Goal: Transaction & Acquisition: Download file/media

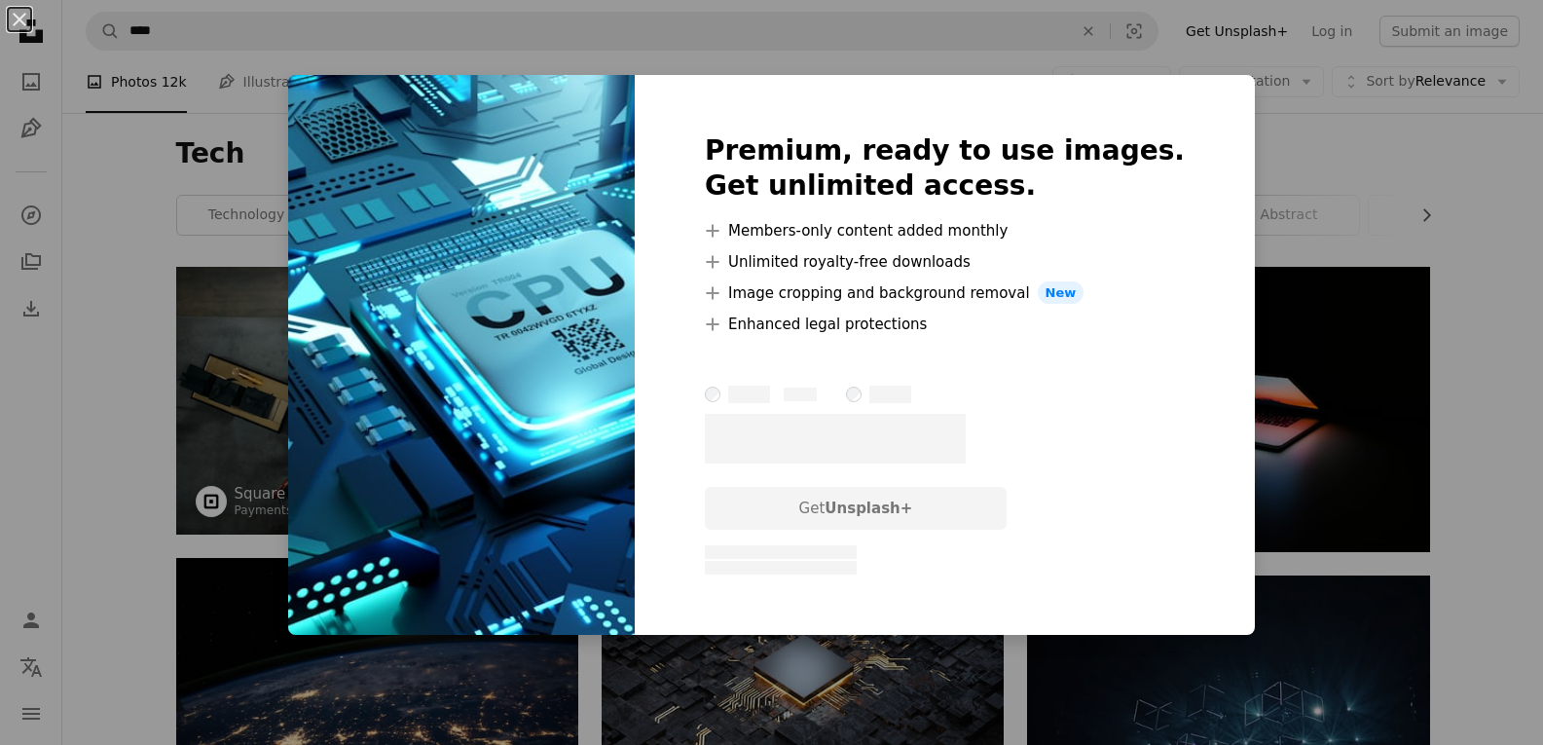
scroll to position [7985, 0]
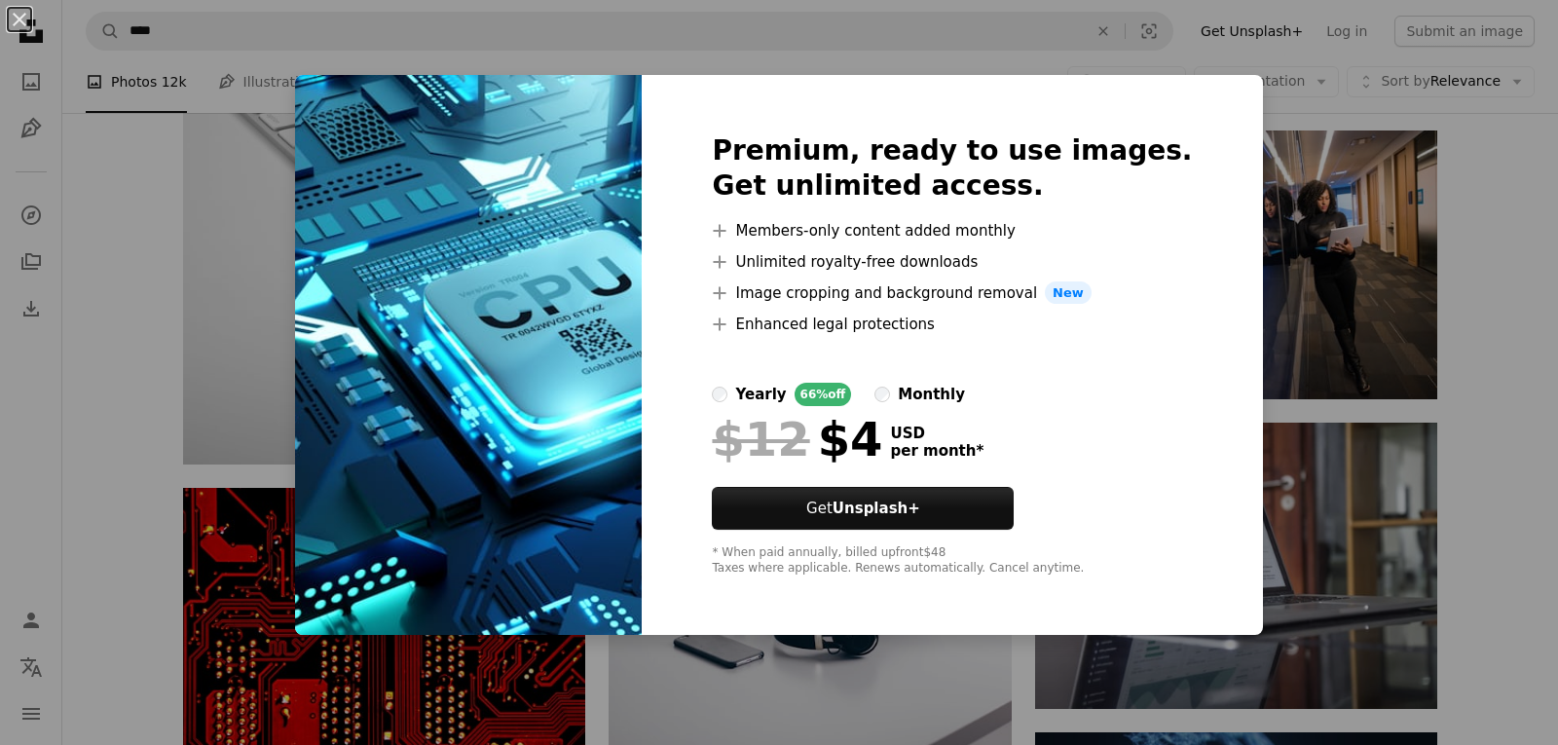
click at [1276, 354] on div "An X shape Premium, ready to use images. Get unlimited access. A plus sign Memb…" at bounding box center [779, 372] width 1558 height 745
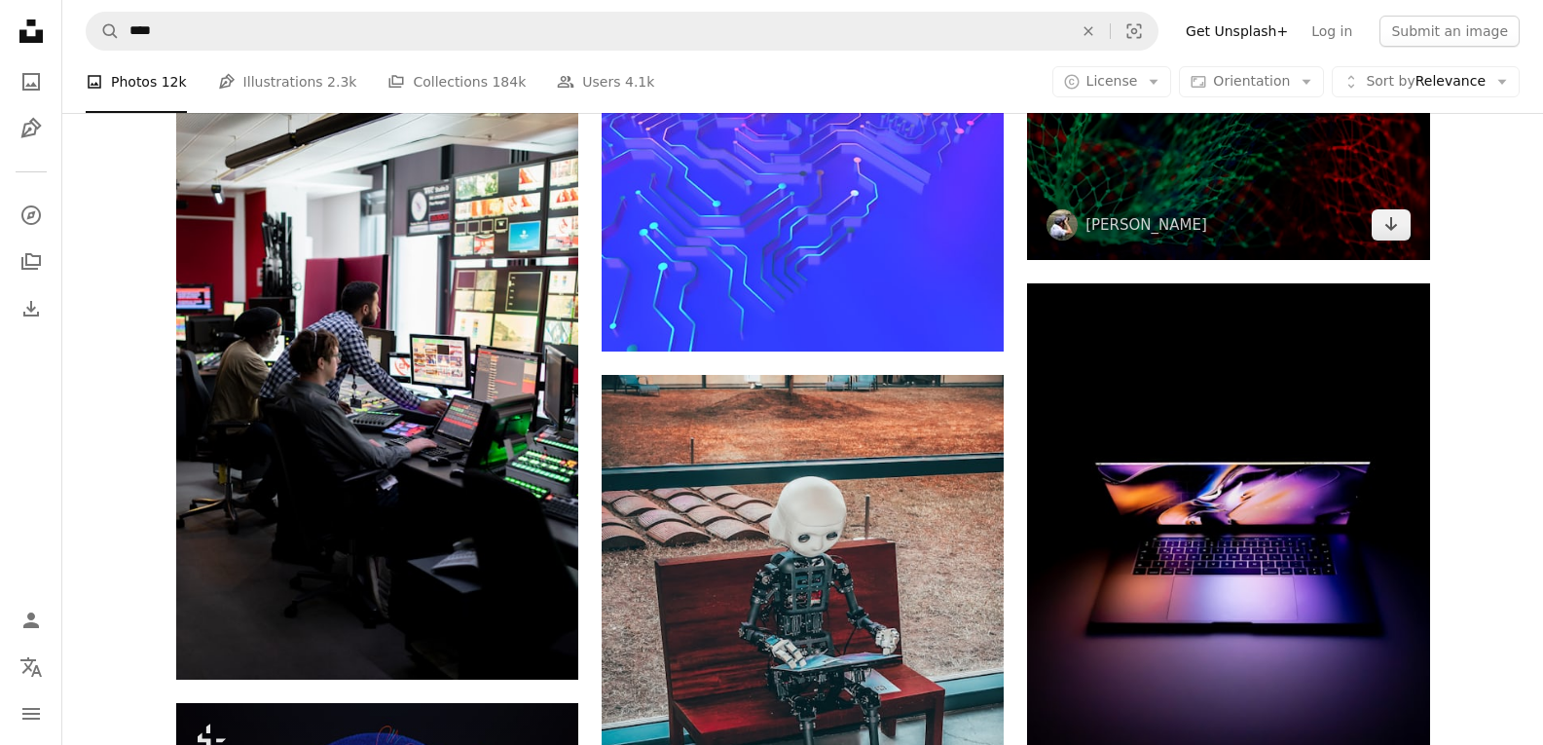
scroll to position [9153, 0]
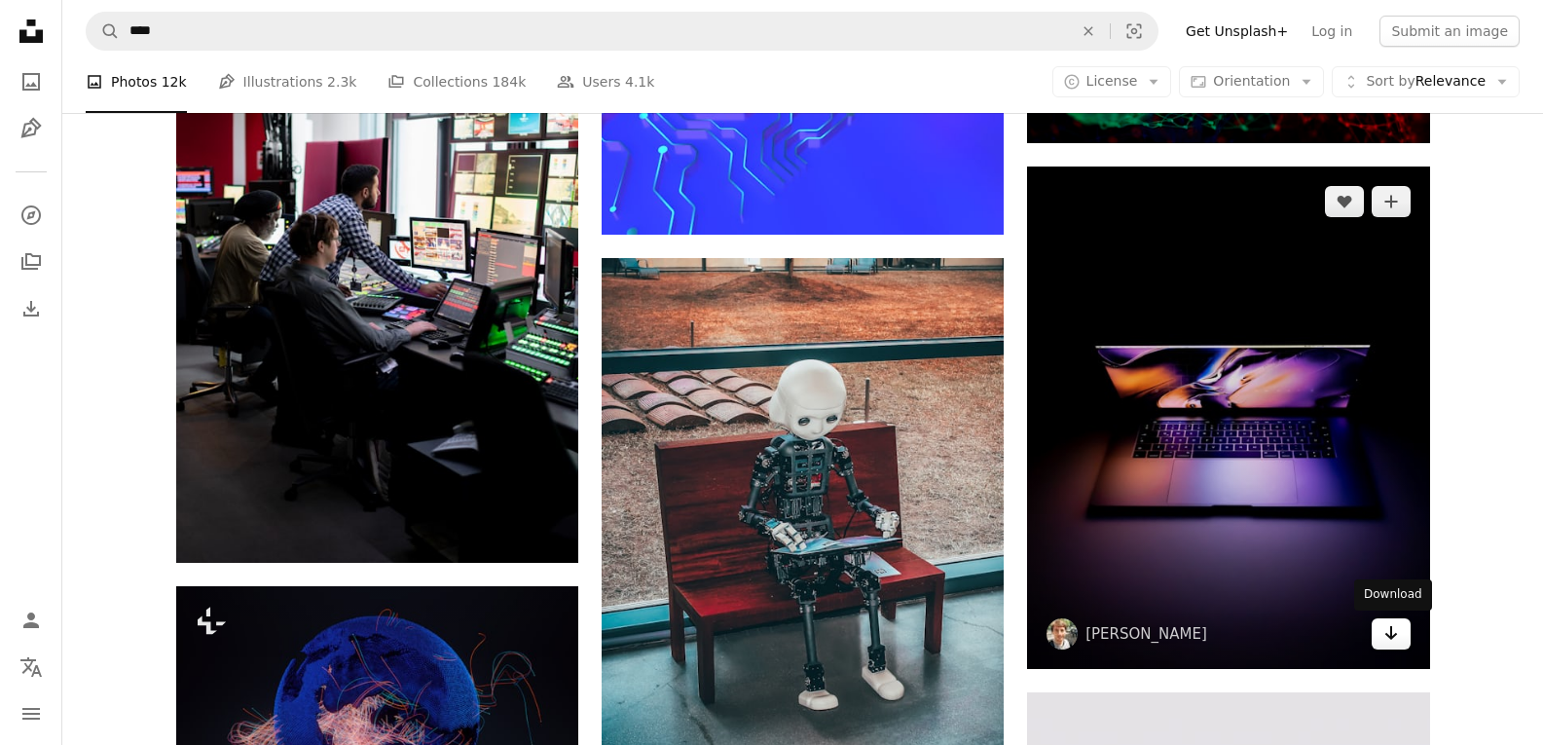
click at [1402, 640] on link "Arrow pointing down" at bounding box center [1391, 633] width 39 height 31
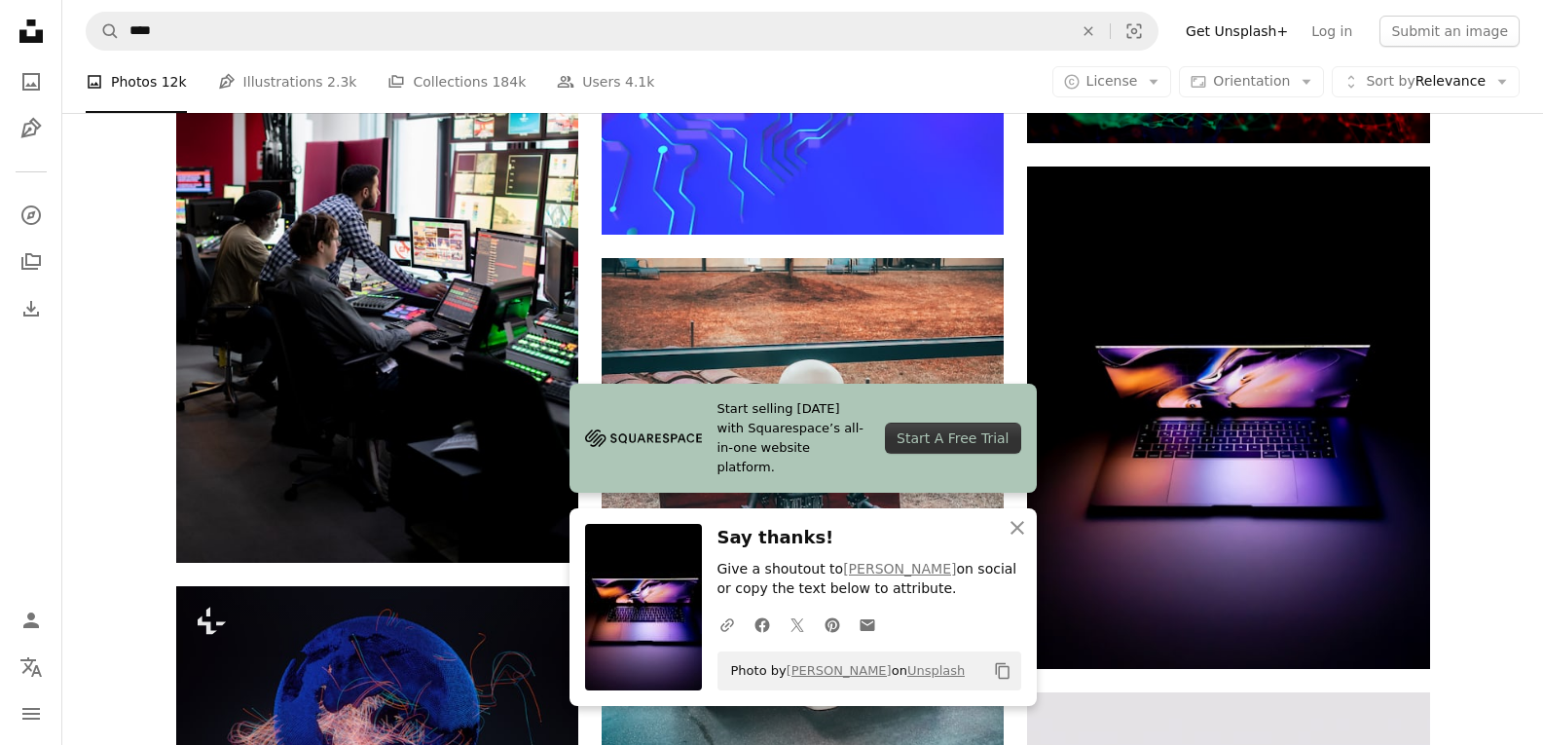
click at [801, 541] on h3 "Say thanks!" at bounding box center [870, 538] width 304 height 28
click at [1011, 527] on icon "An X shape" at bounding box center [1017, 527] width 23 height 23
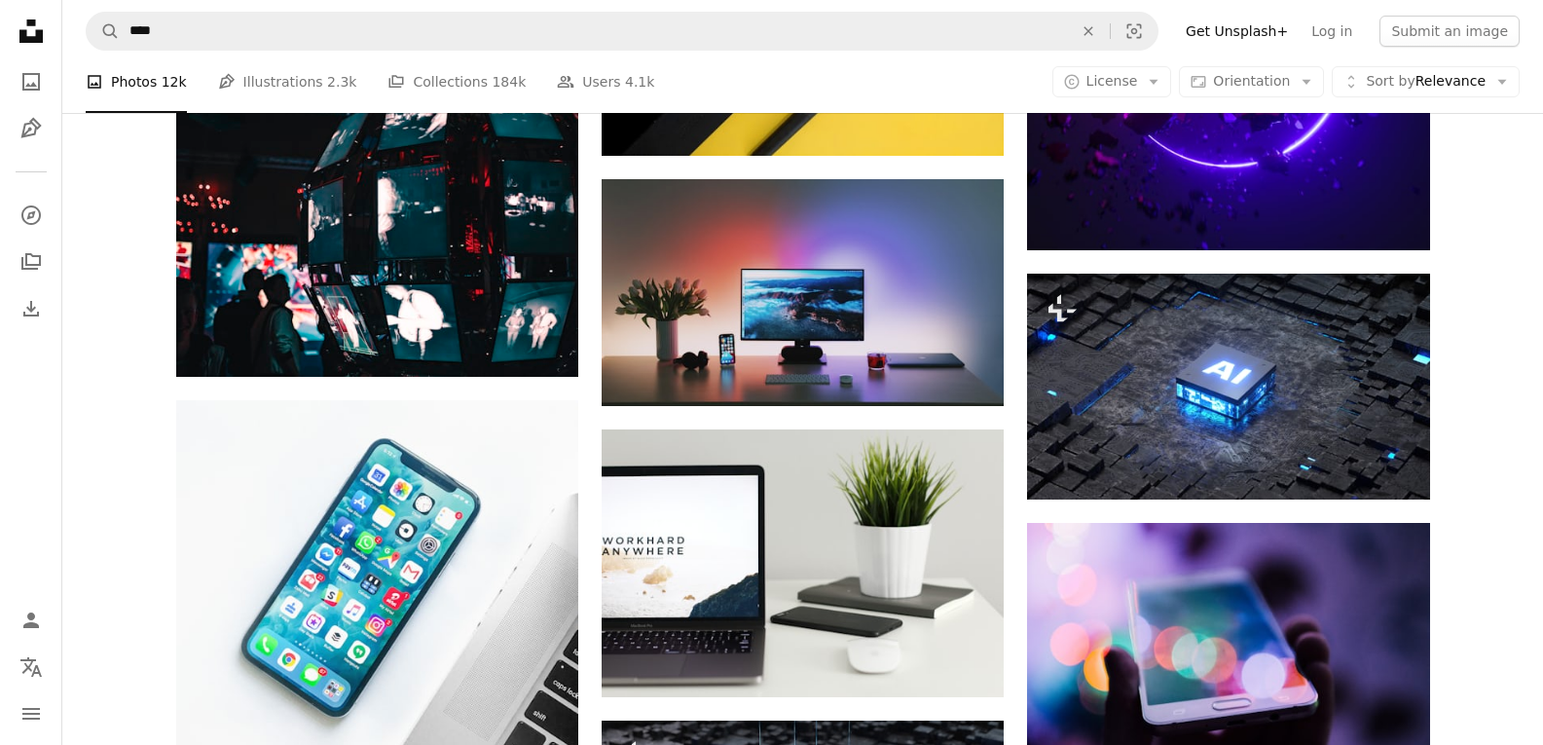
scroll to position [12853, 0]
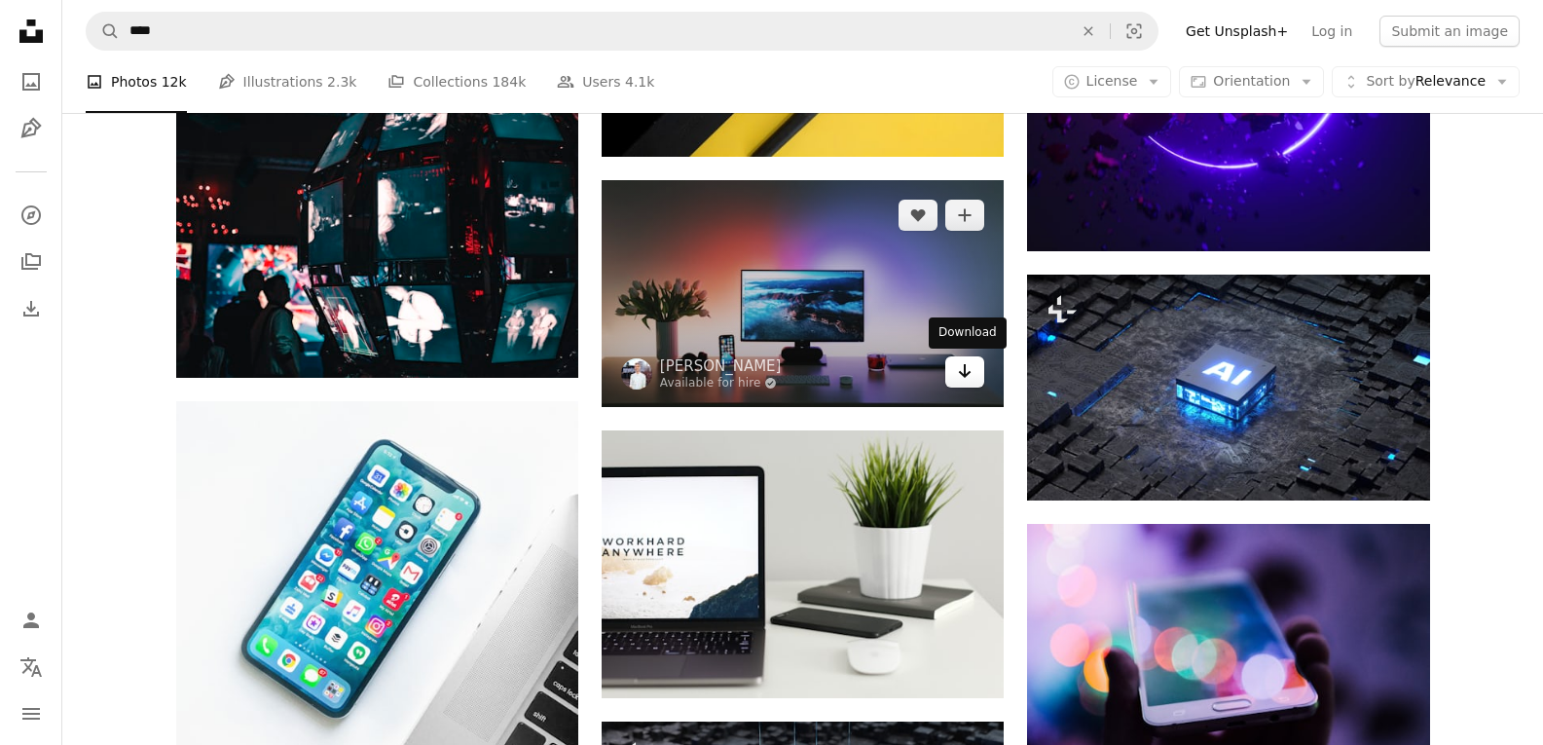
click at [965, 382] on icon "Arrow pointing down" at bounding box center [965, 370] width 16 height 23
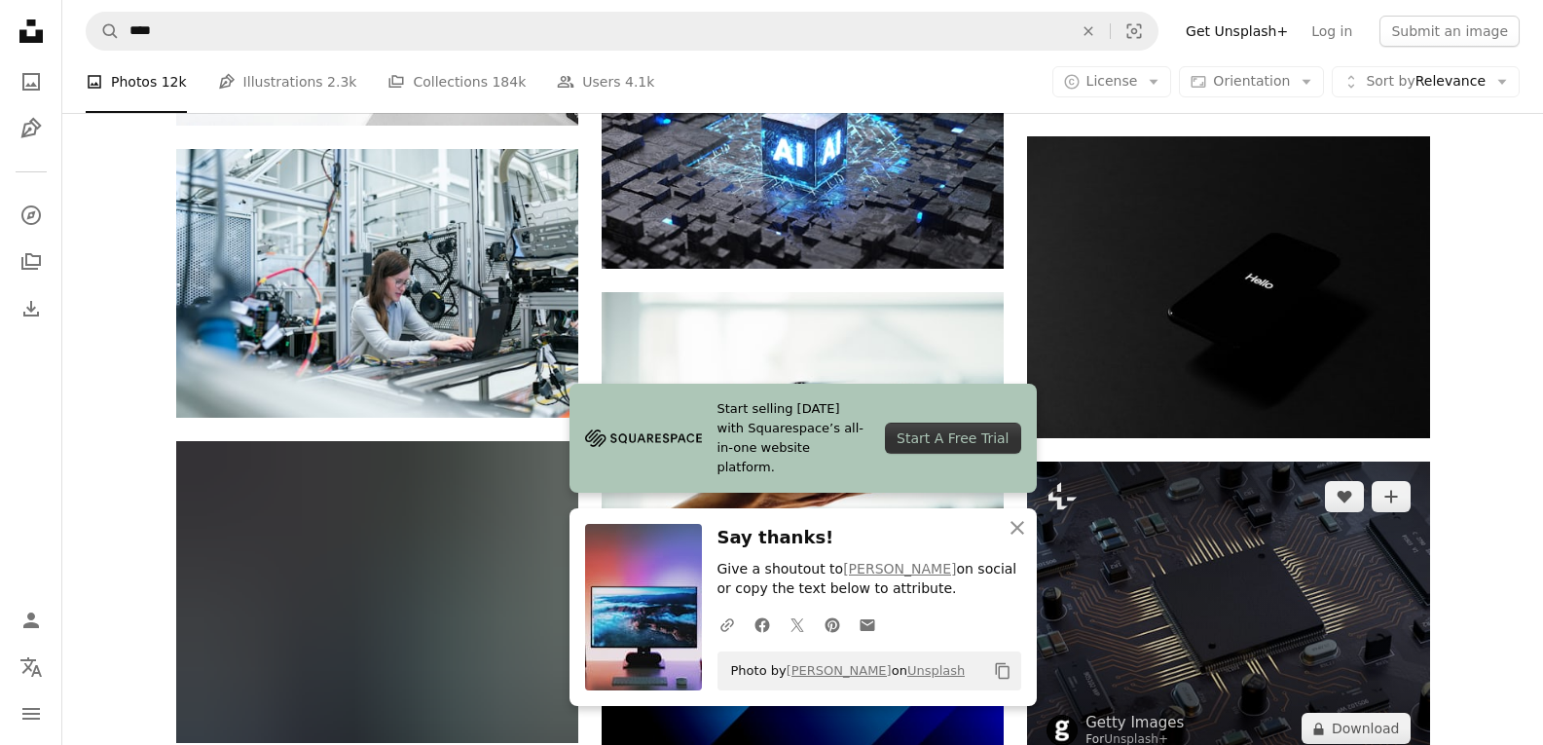
scroll to position [13535, 0]
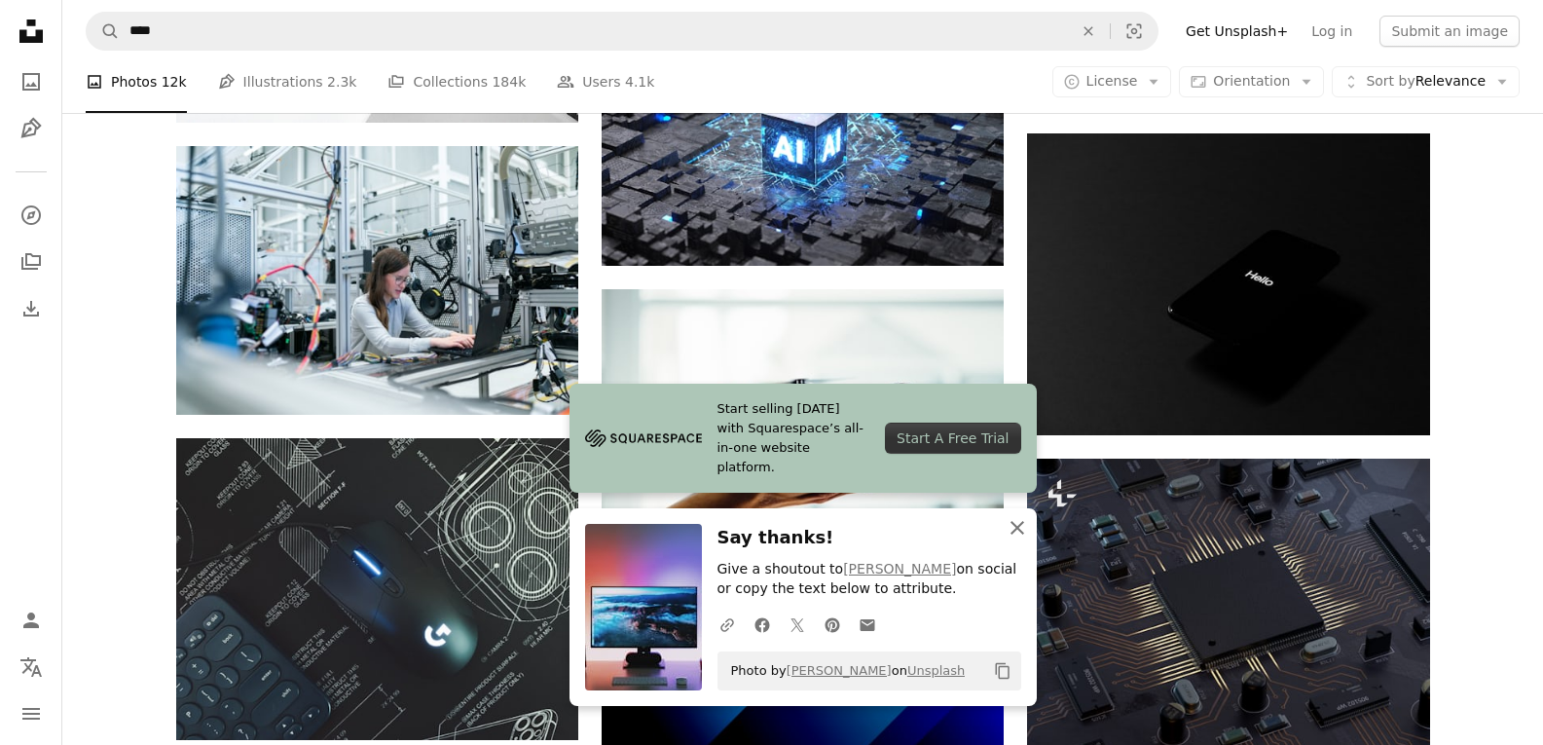
click at [1024, 532] on icon "An X shape" at bounding box center [1017, 527] width 23 height 23
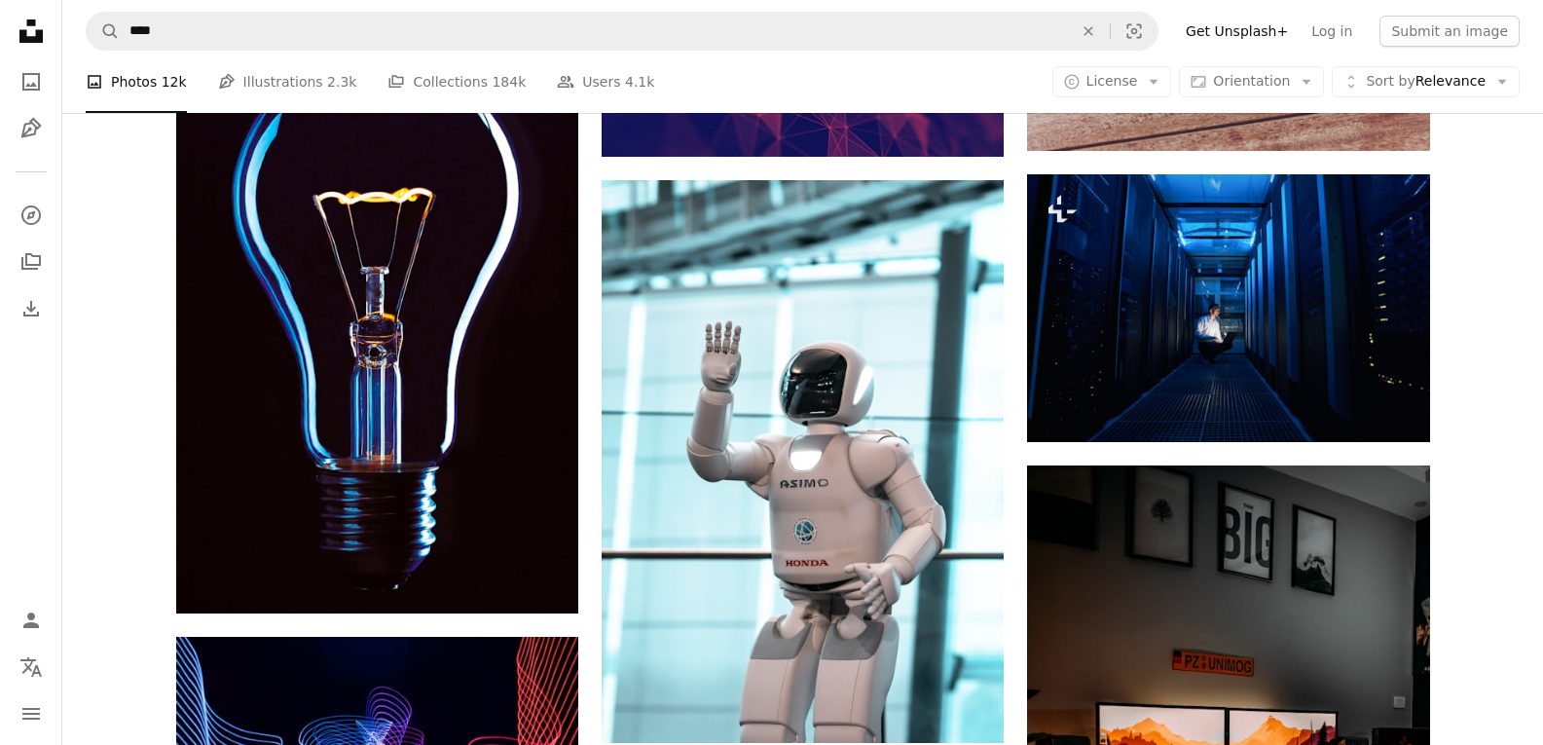
scroll to position [24538, 0]
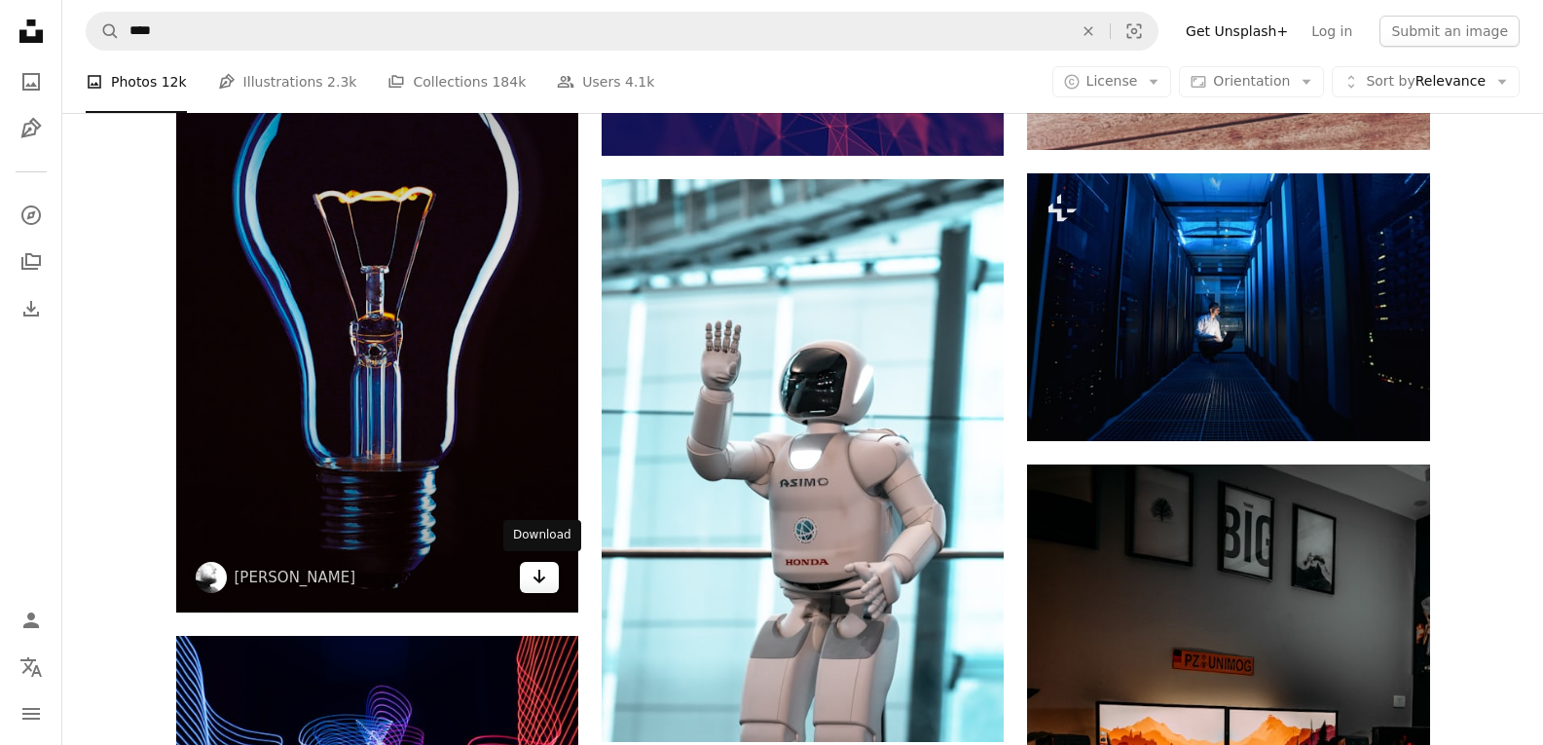
click at [538, 582] on icon "Arrow pointing down" at bounding box center [540, 576] width 16 height 23
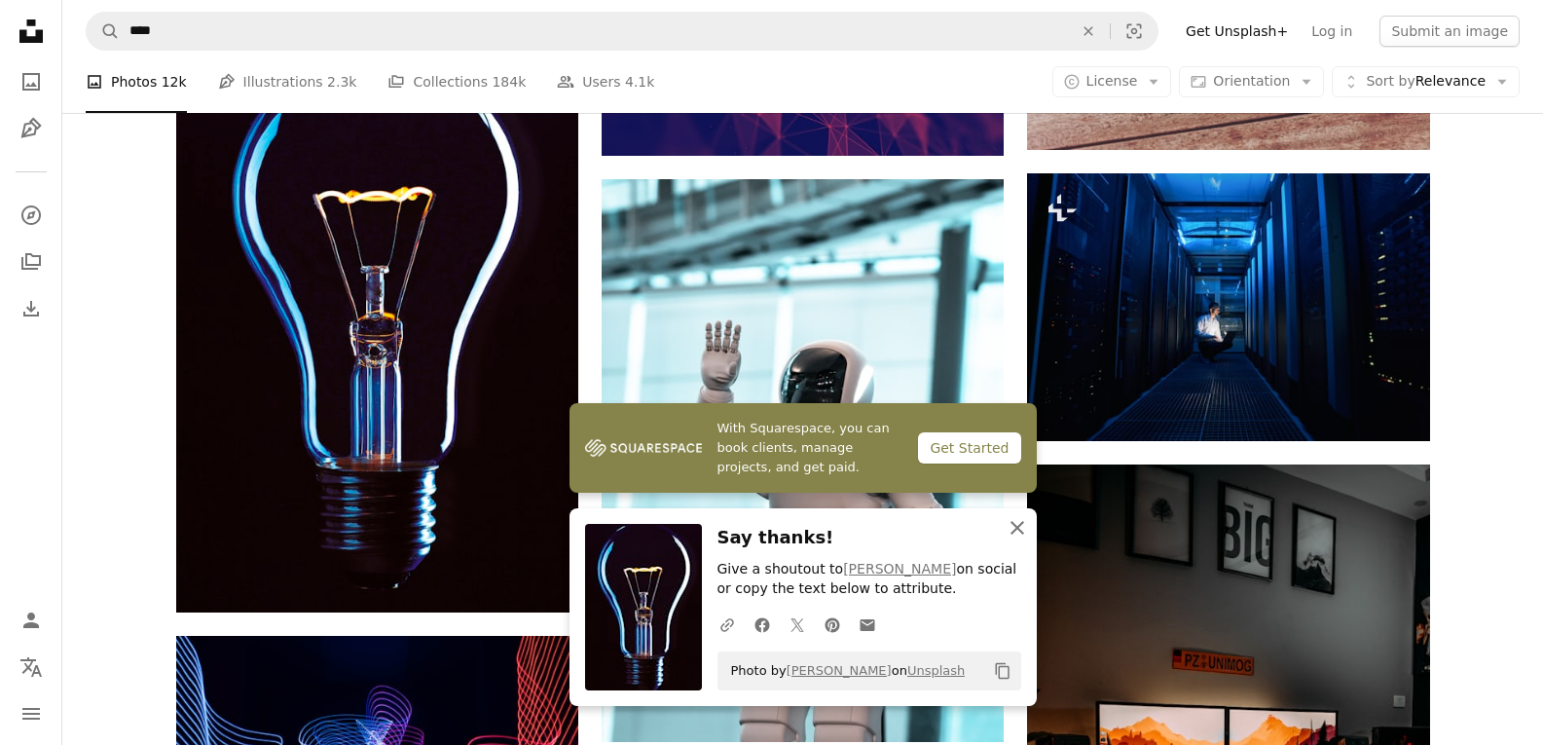
click at [1012, 527] on icon "An X shape" at bounding box center [1017, 527] width 23 height 23
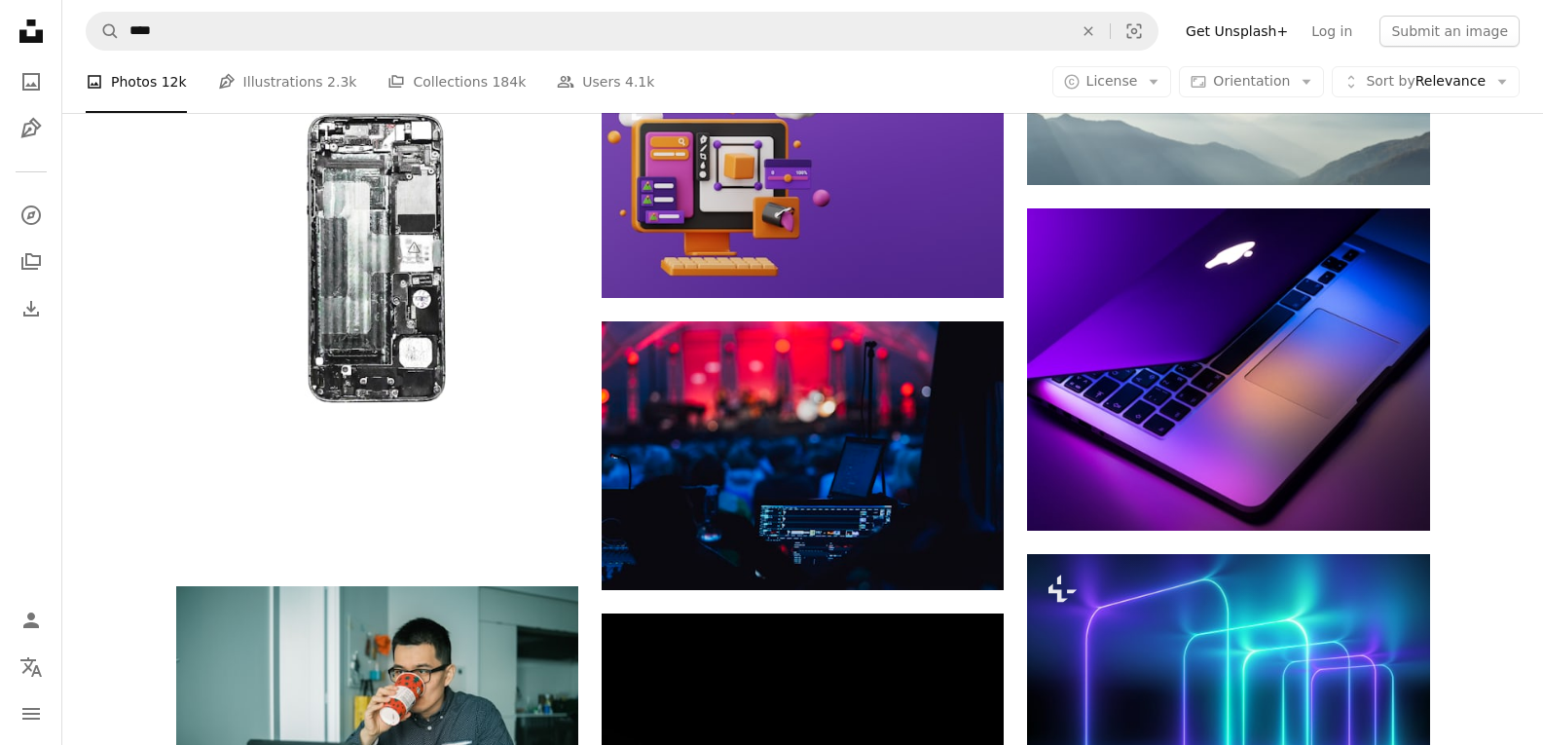
scroll to position [29991, 0]
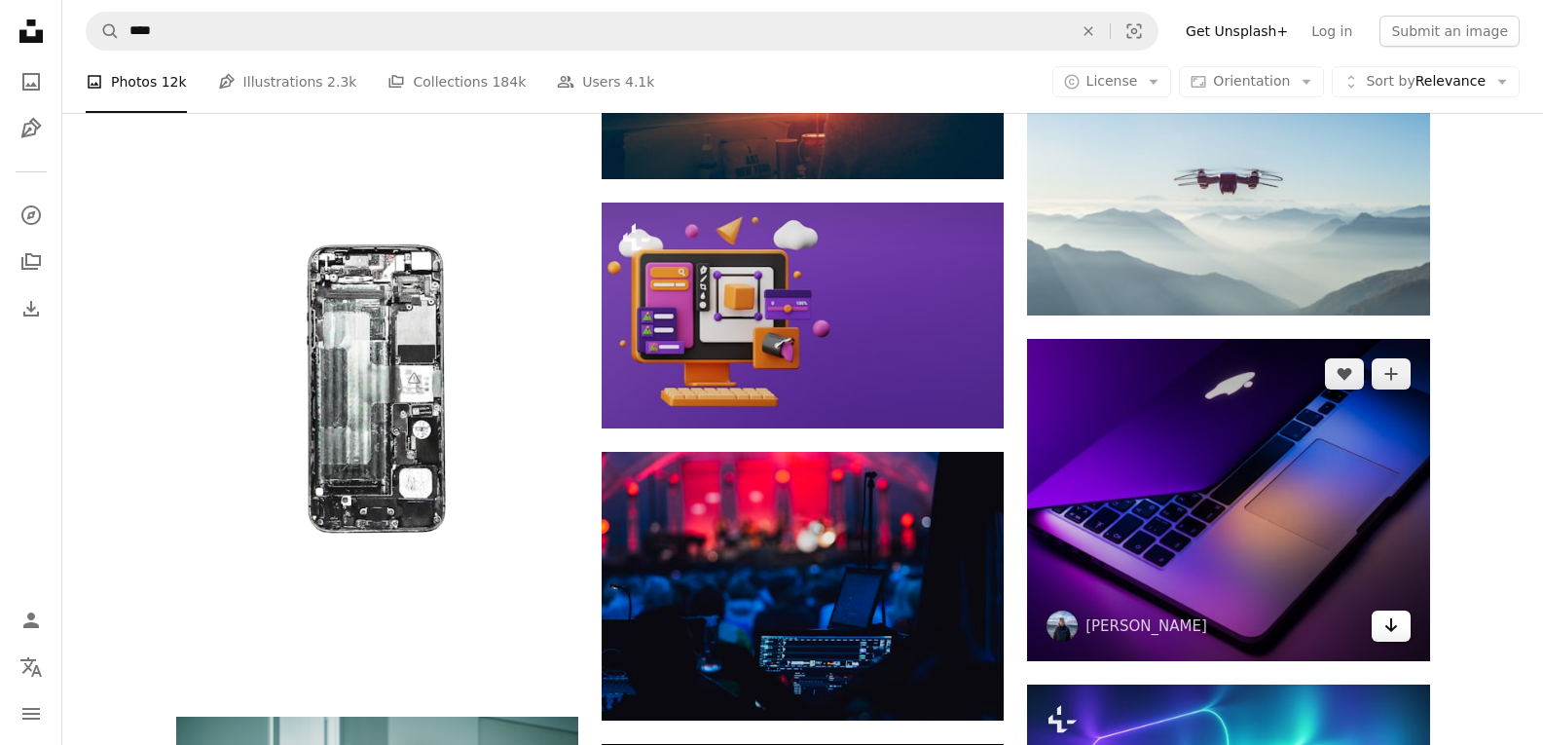
click at [1379, 627] on link "Arrow pointing down" at bounding box center [1391, 626] width 39 height 31
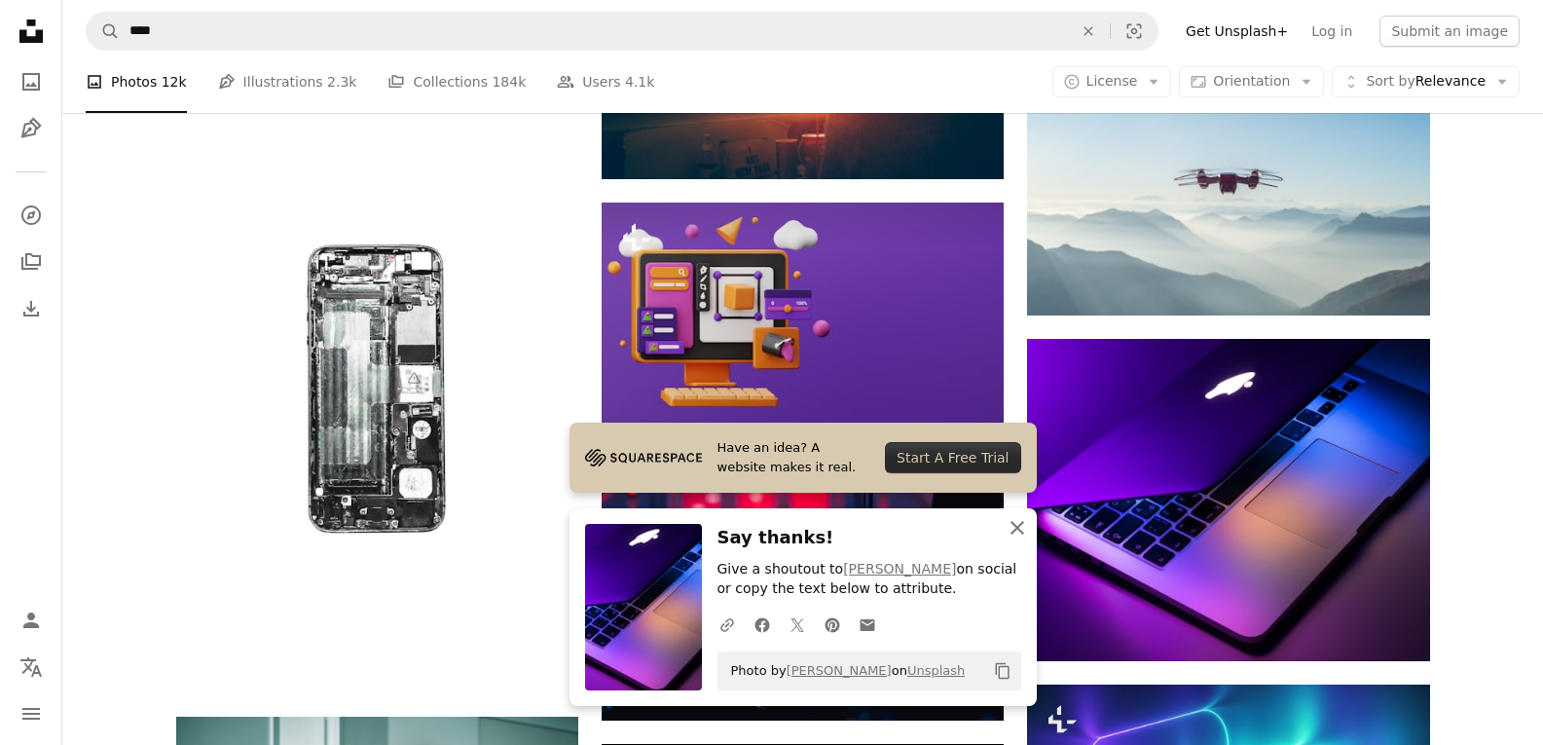
click at [1020, 535] on icon "An X shape" at bounding box center [1017, 527] width 23 height 23
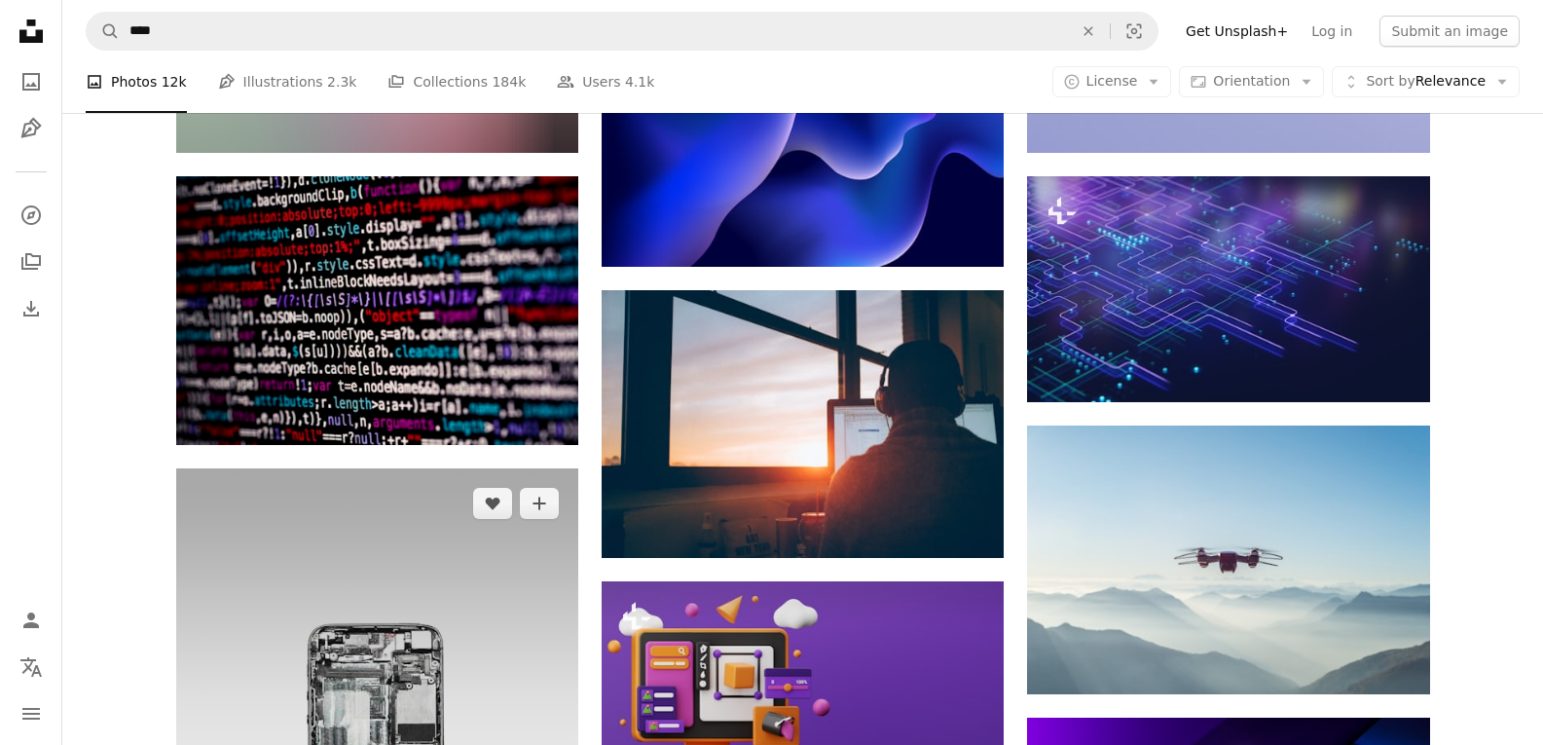
scroll to position [29601, 0]
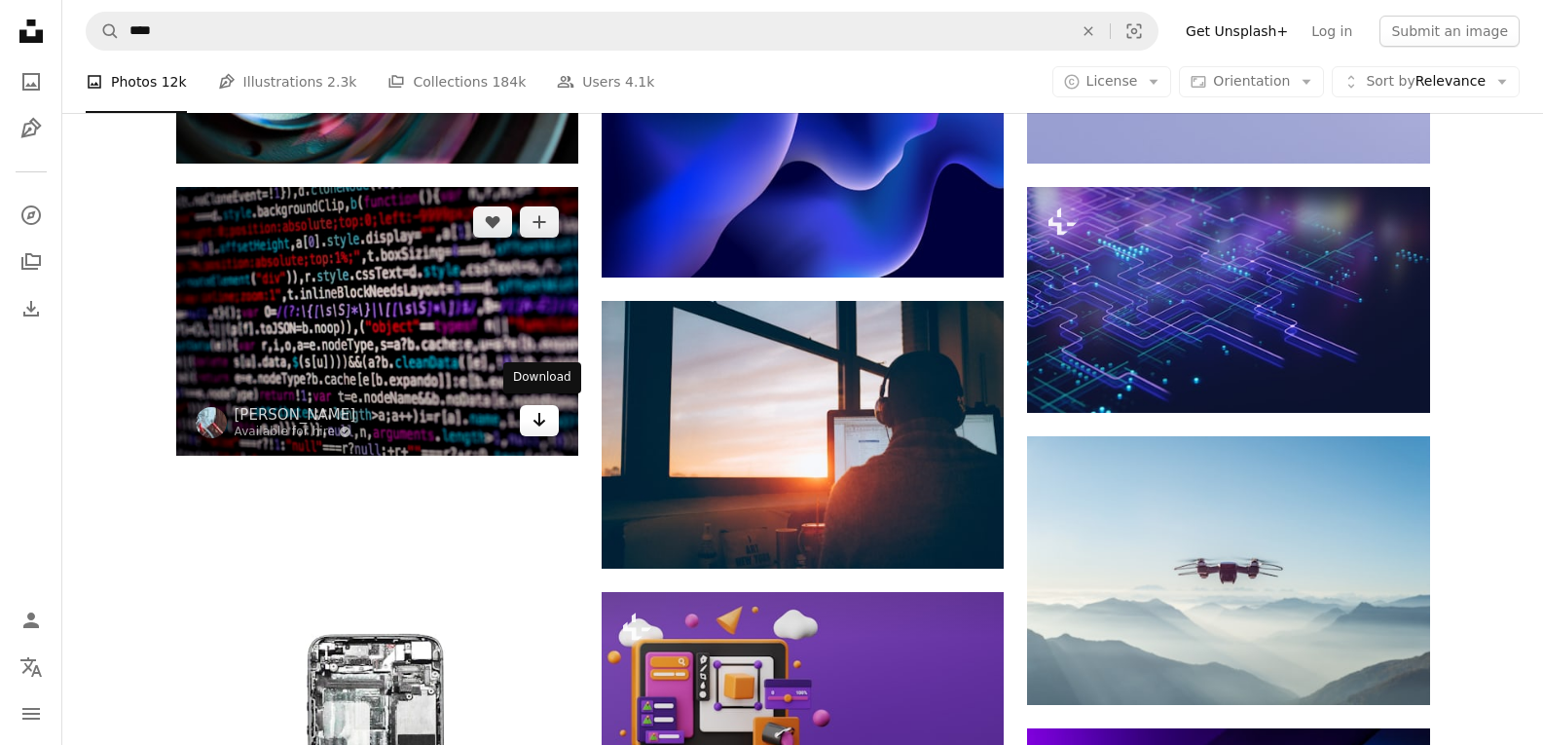
click at [531, 430] on link "Arrow pointing down" at bounding box center [539, 420] width 39 height 31
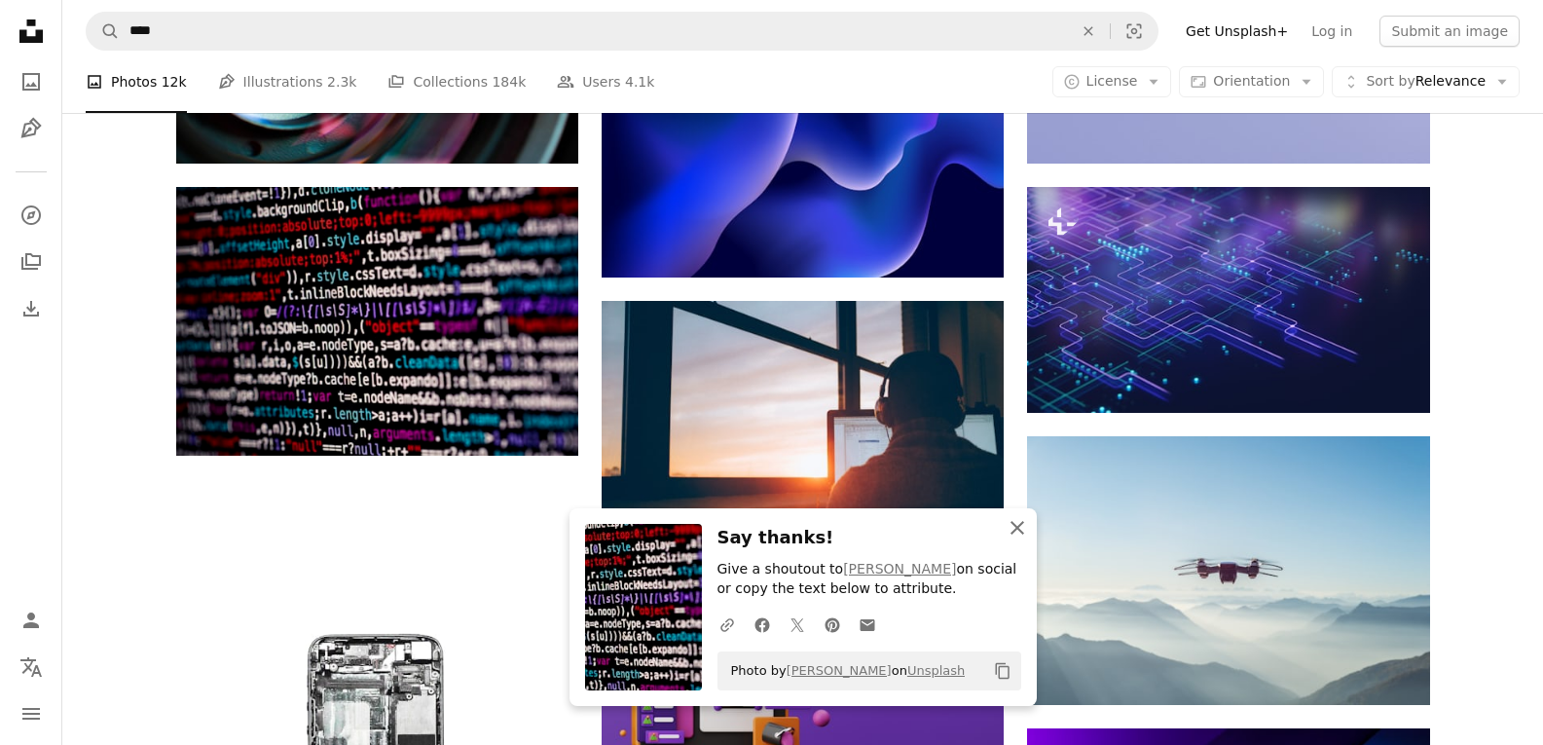
click at [1008, 531] on icon "An X shape" at bounding box center [1017, 527] width 23 height 23
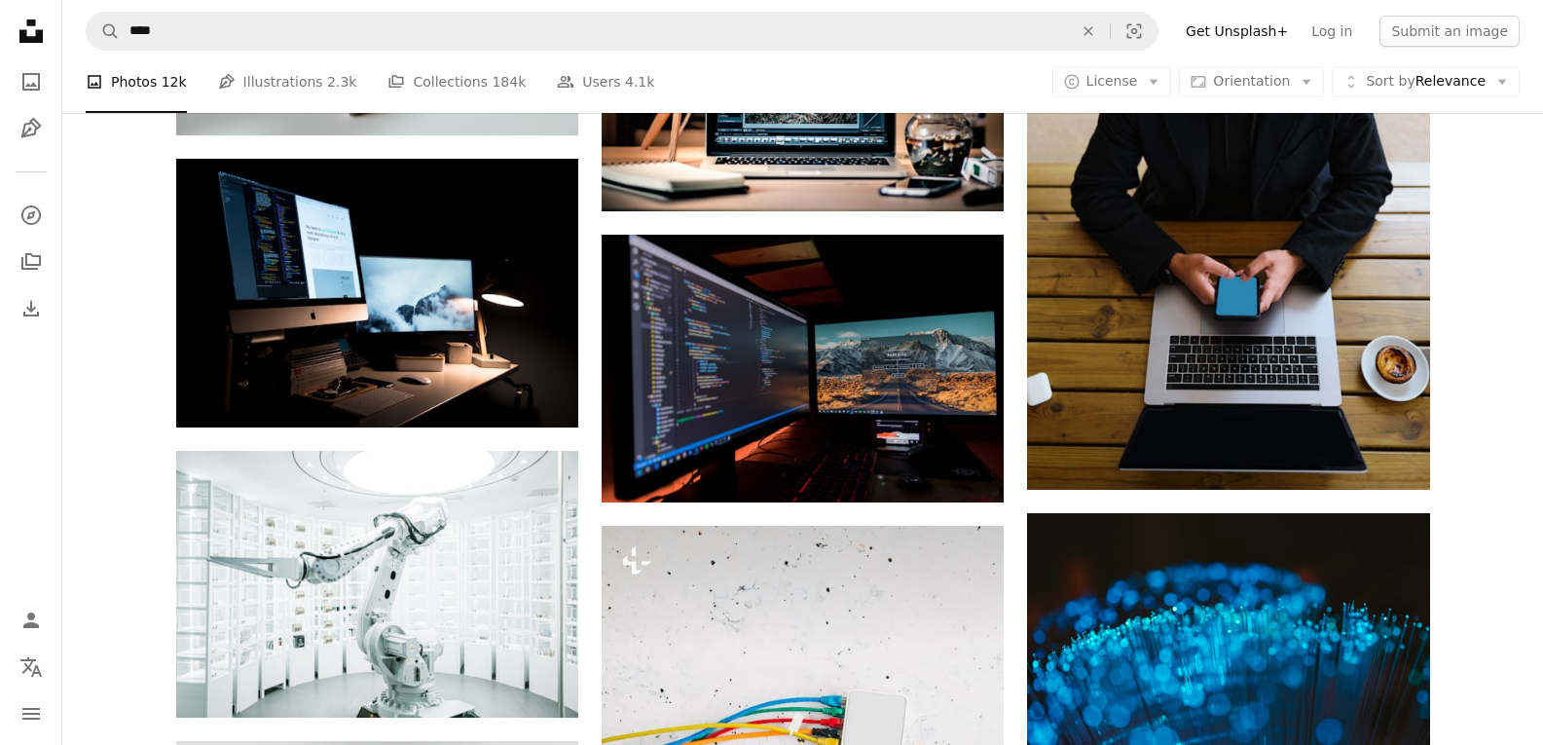
scroll to position [31646, 0]
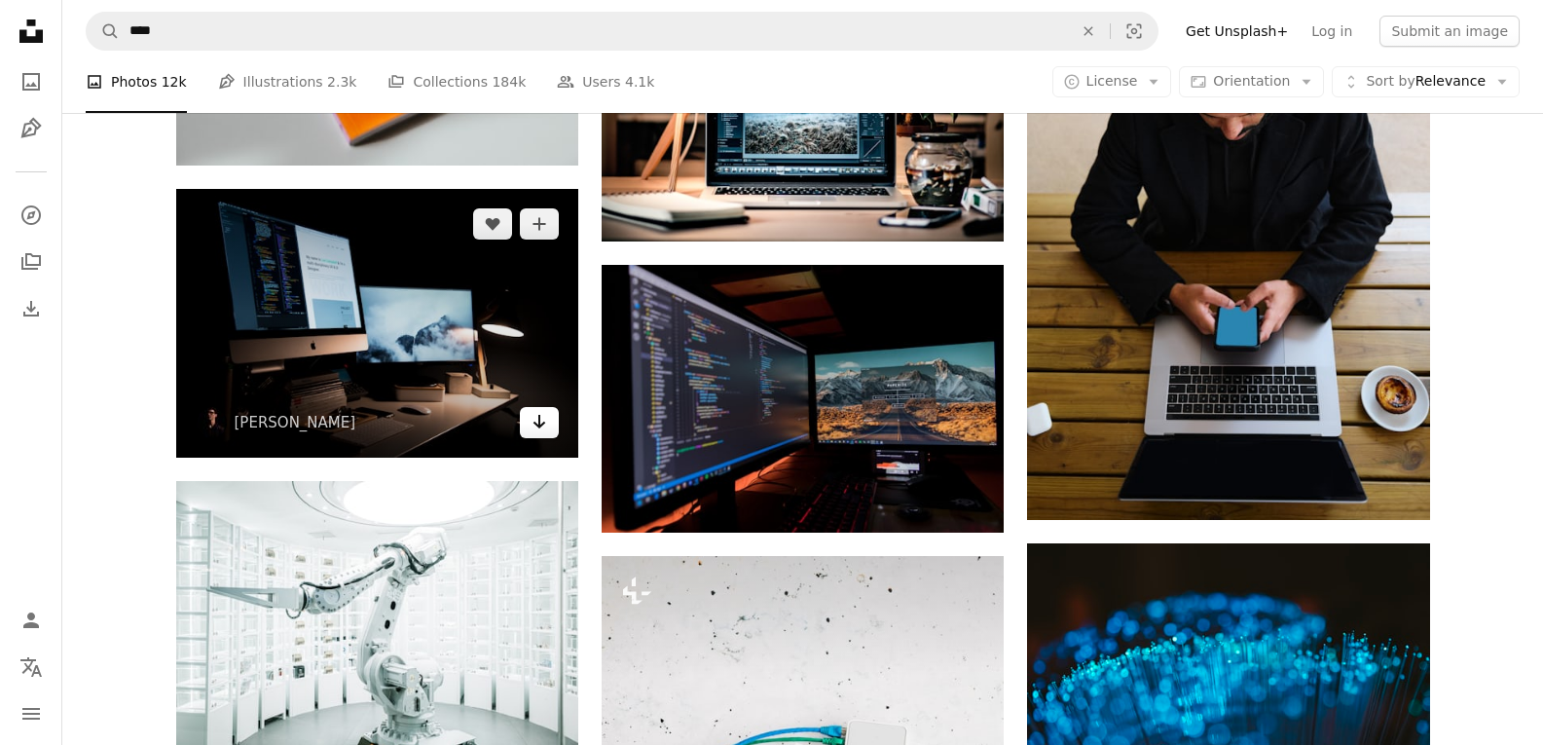
click at [546, 426] on icon "Arrow pointing down" at bounding box center [540, 421] width 16 height 23
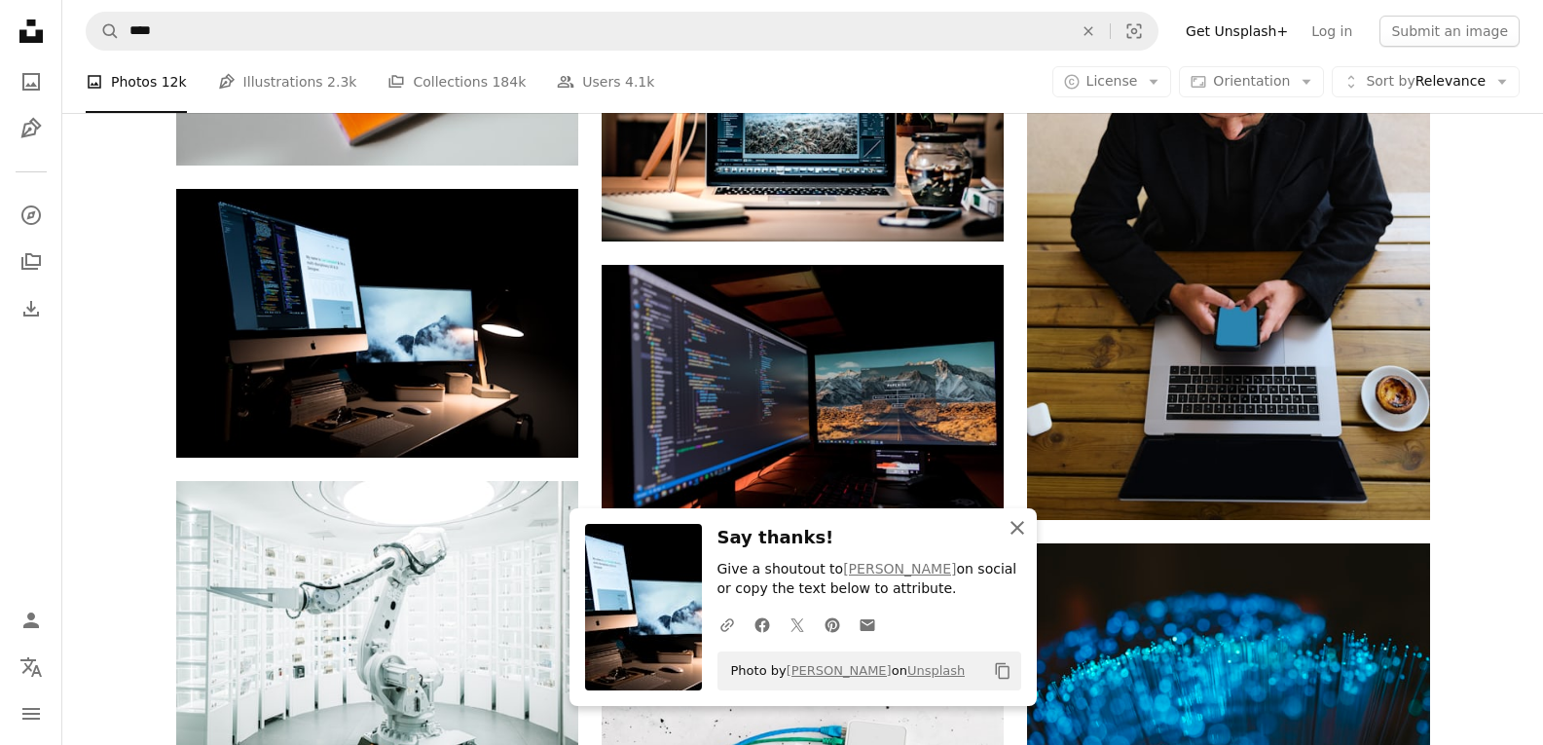
click at [1016, 525] on icon "button" at bounding box center [1018, 528] width 14 height 14
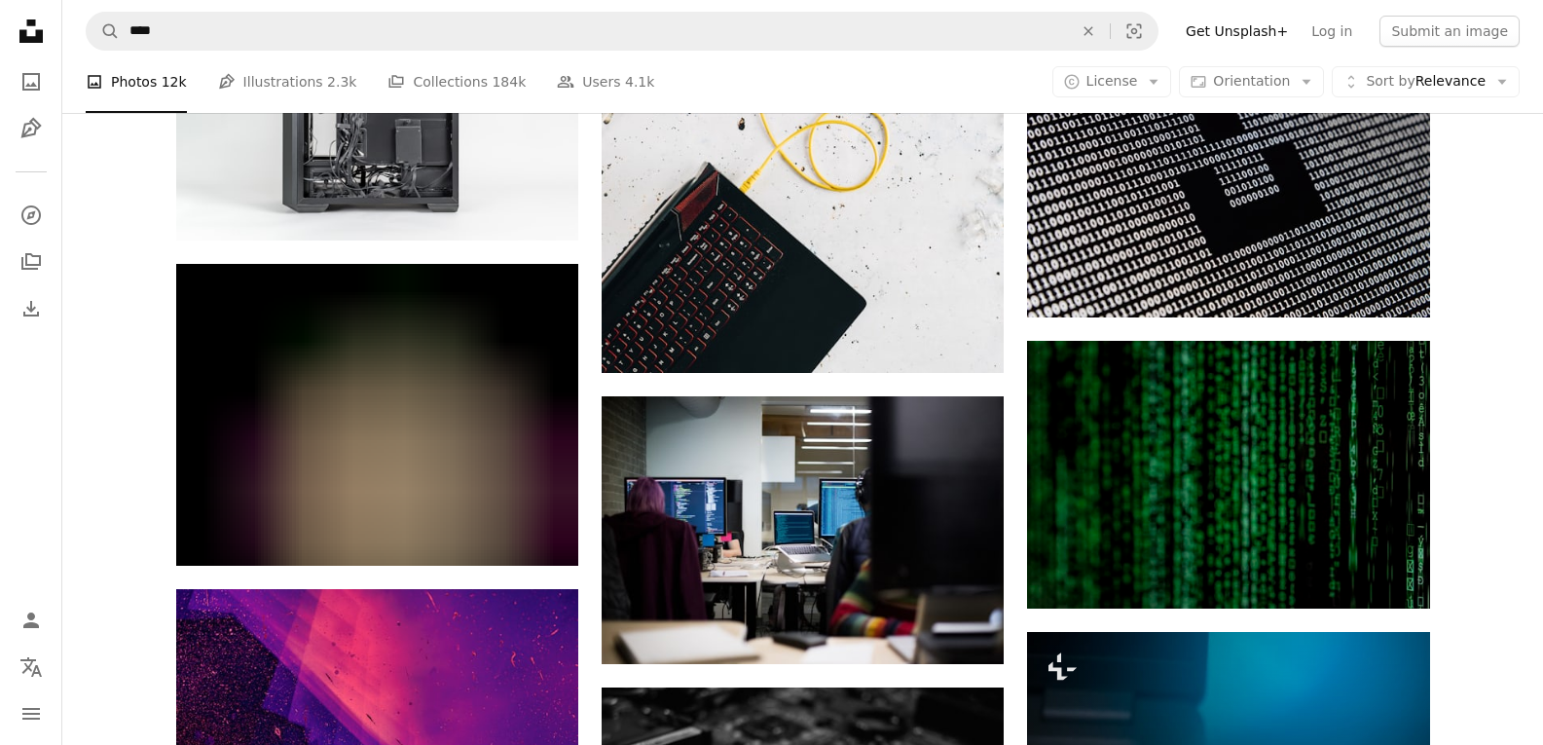
scroll to position [32425, 0]
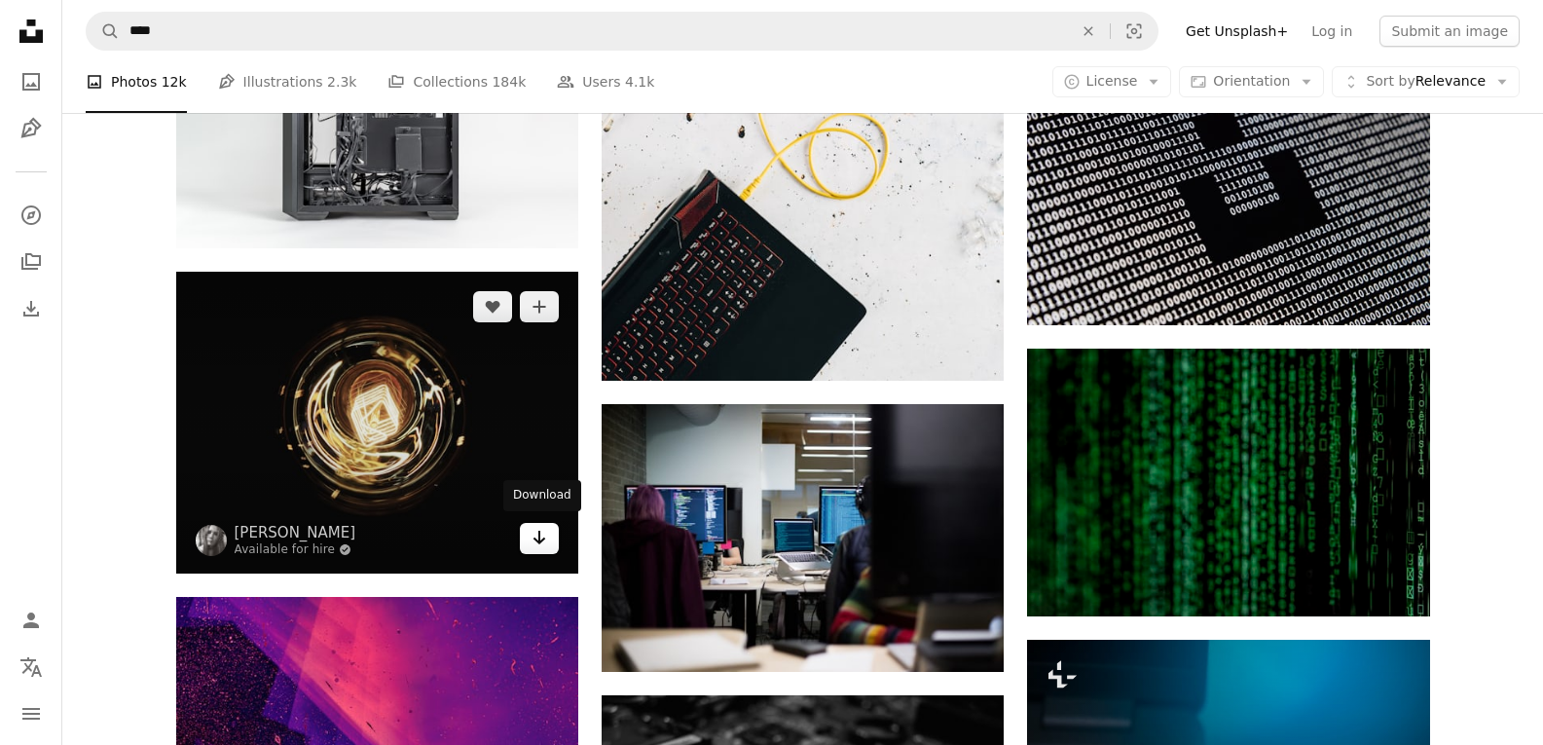
click at [528, 536] on link "Arrow pointing down" at bounding box center [539, 538] width 39 height 31
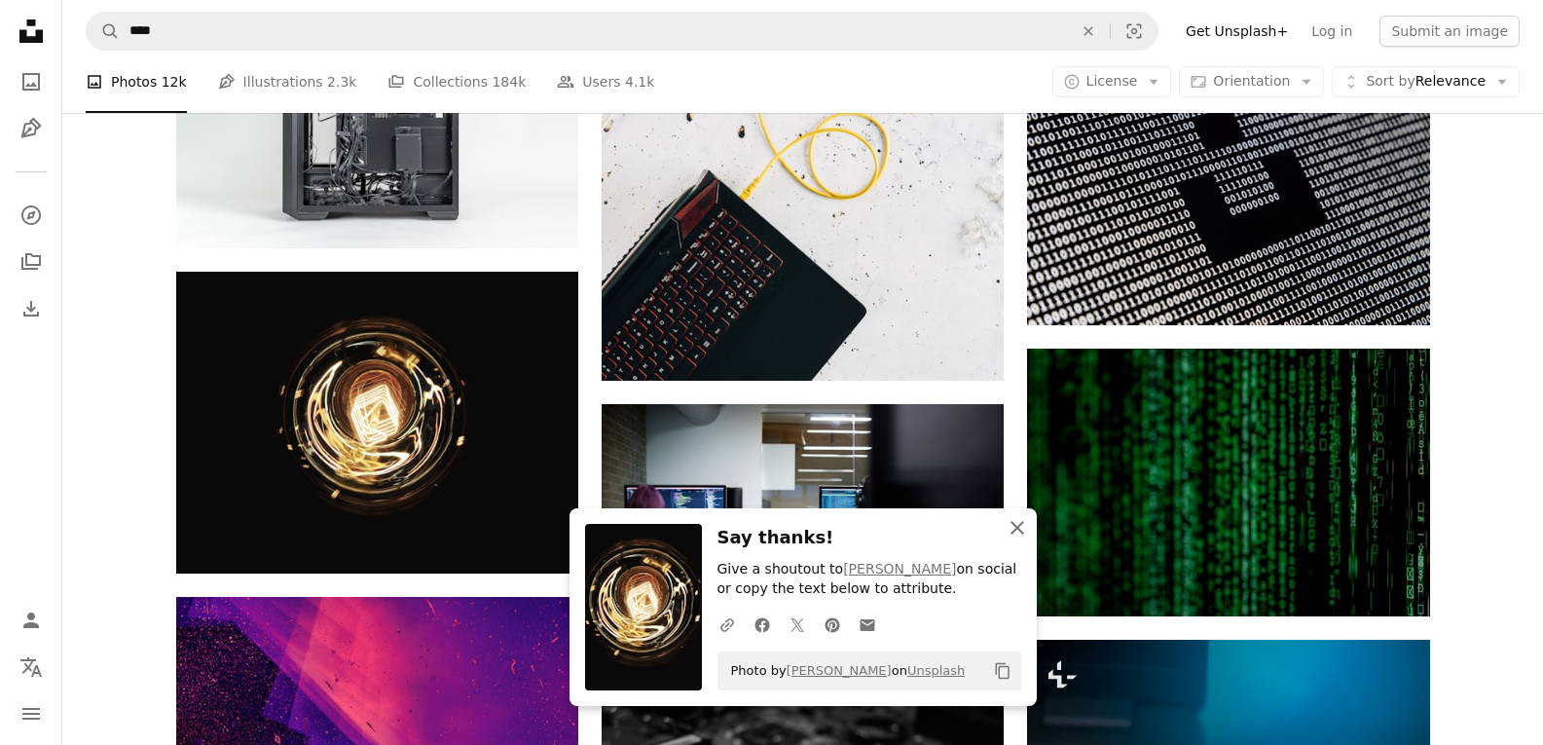
click at [1022, 531] on icon "An X shape" at bounding box center [1017, 527] width 23 height 23
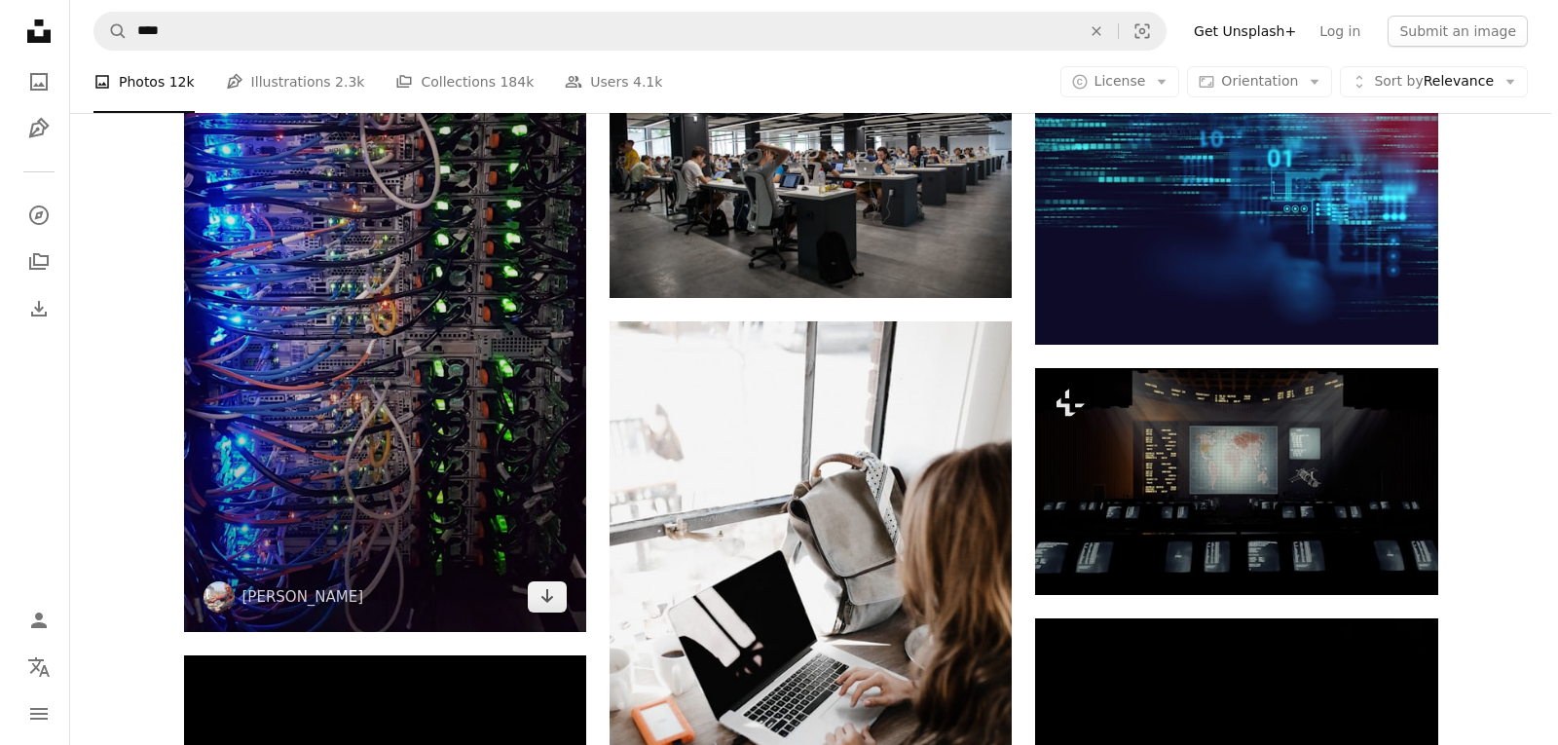
scroll to position [36904, 0]
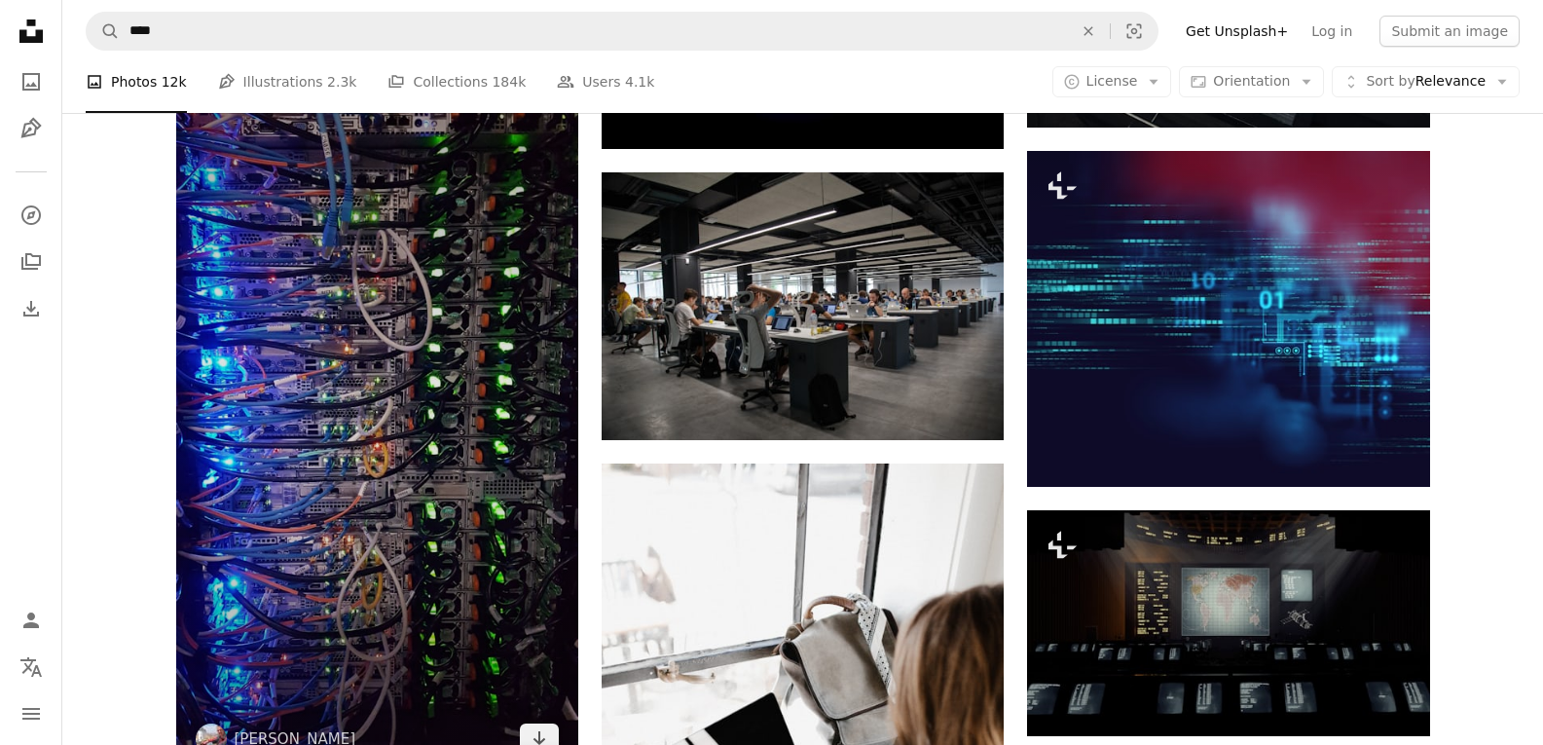
click at [421, 358] on img at bounding box center [377, 416] width 402 height 716
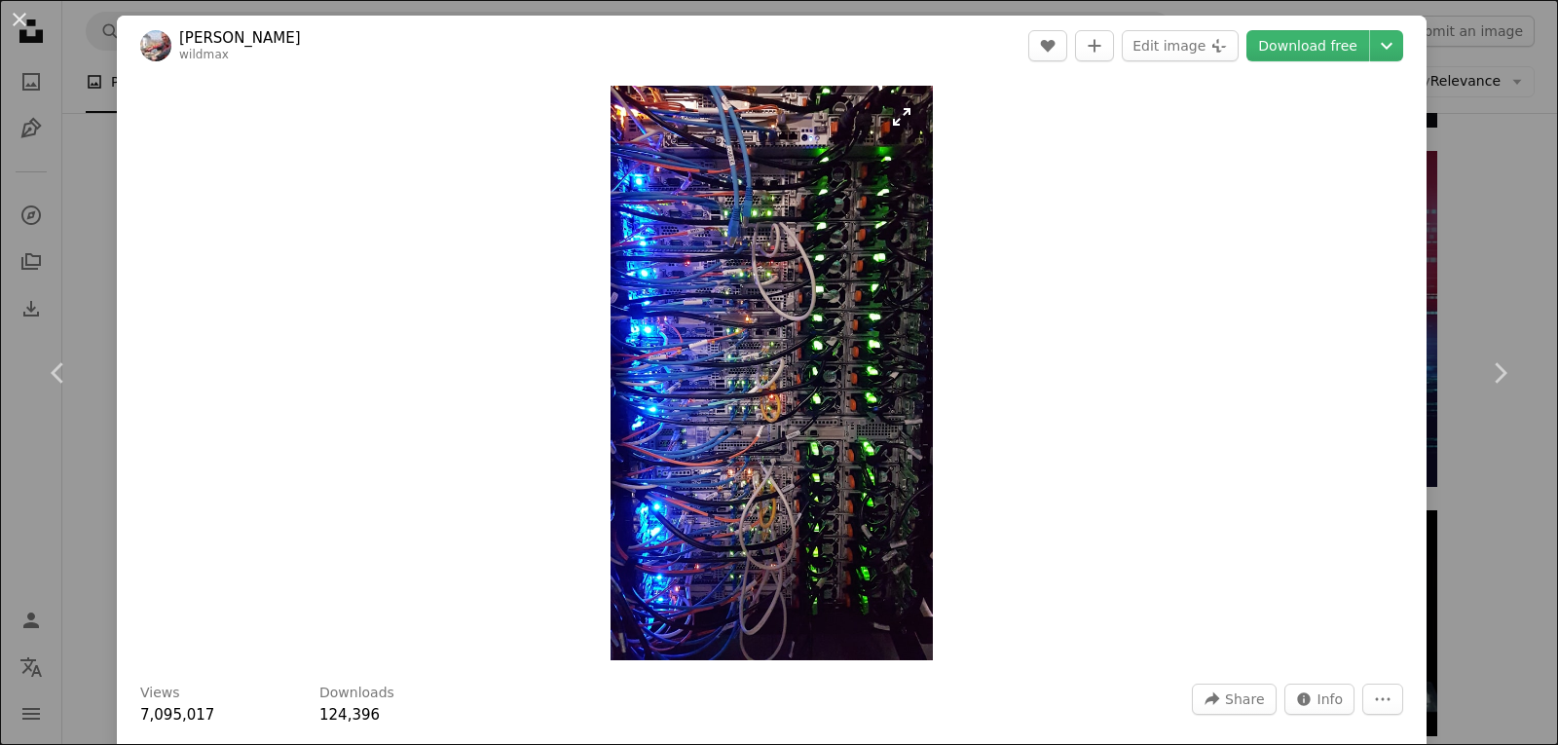
click at [705, 363] on img "Zoom in on this image" at bounding box center [772, 373] width 323 height 574
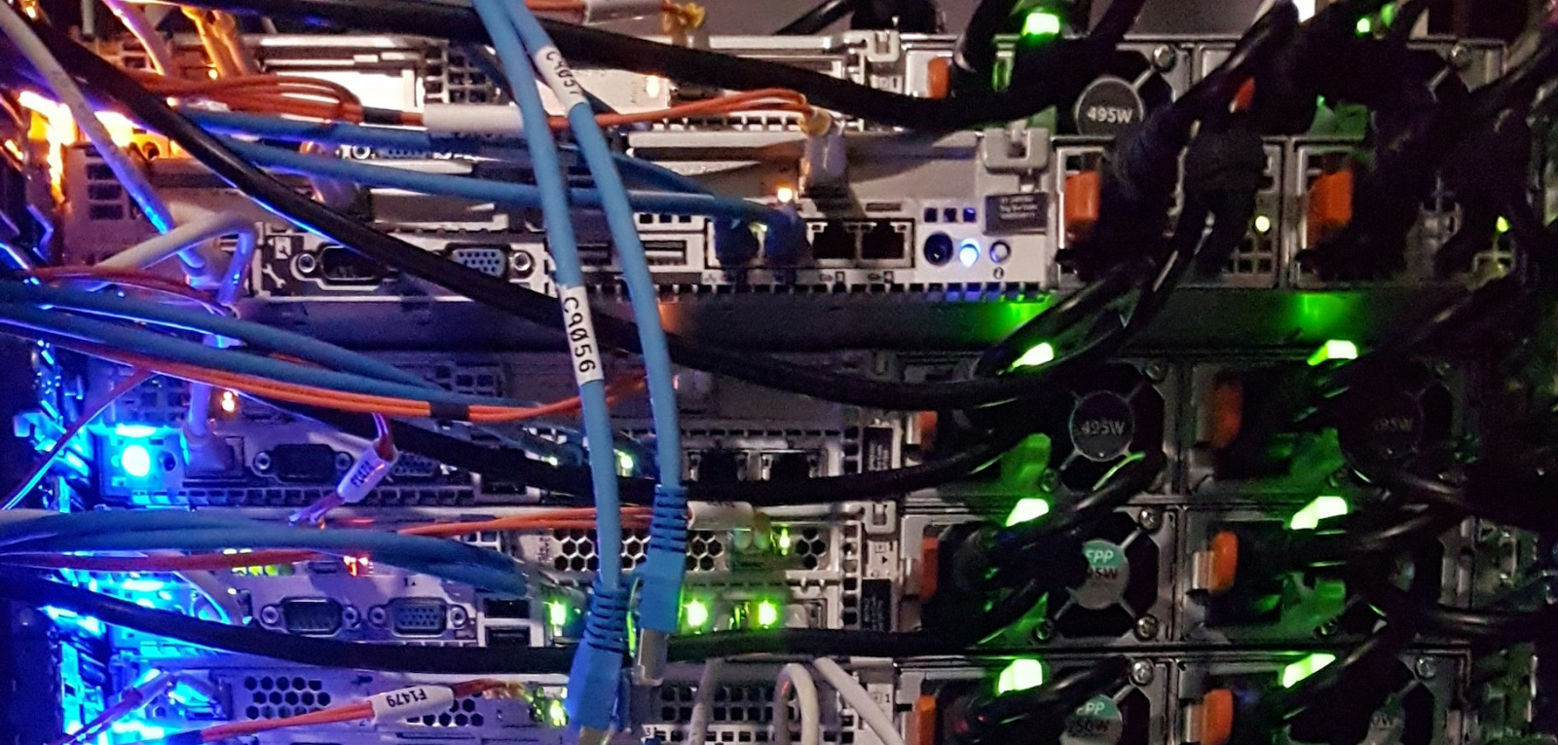
scroll to position [989, 0]
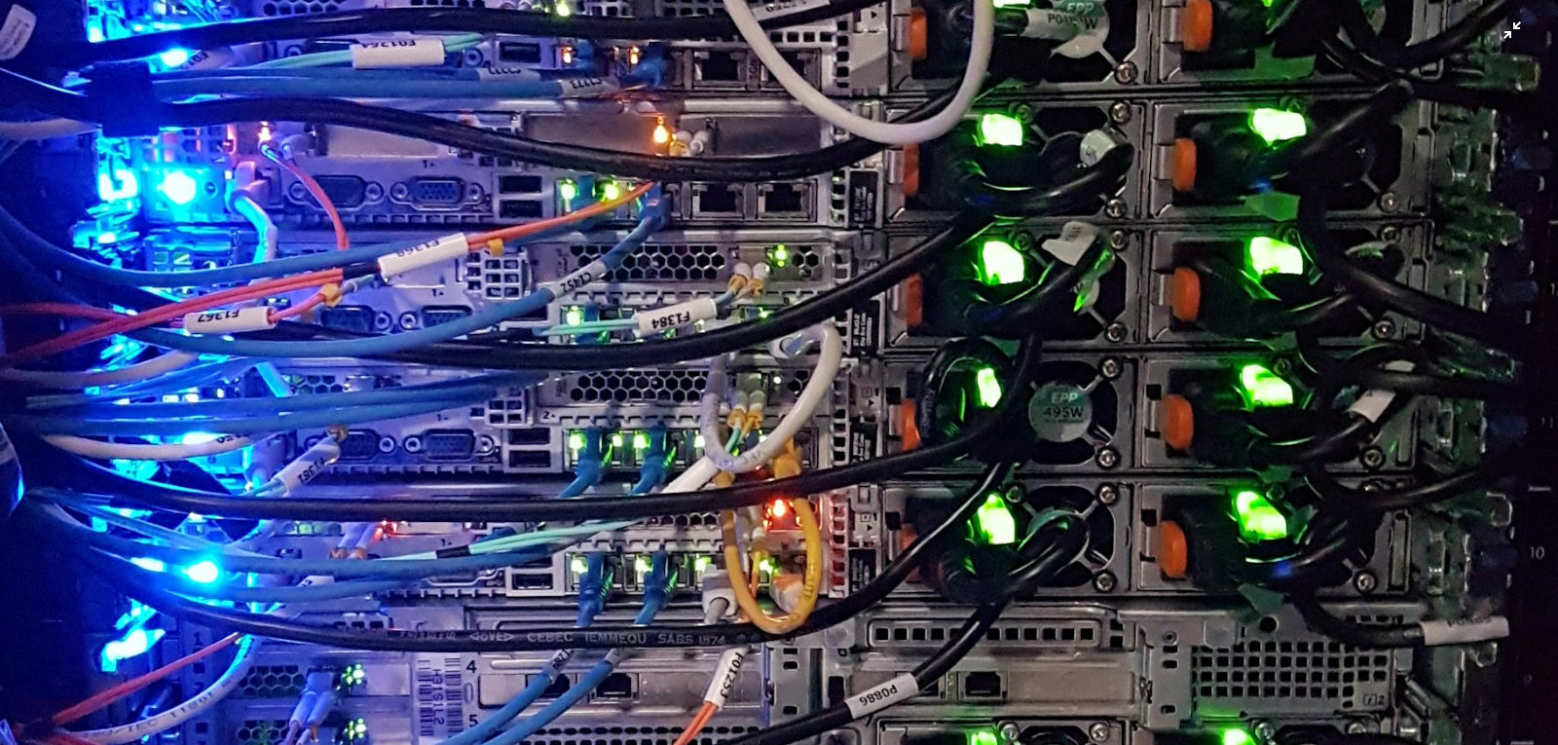
click at [714, 387] on img "Zoom out on this image" at bounding box center [779, 396] width 1560 height 2773
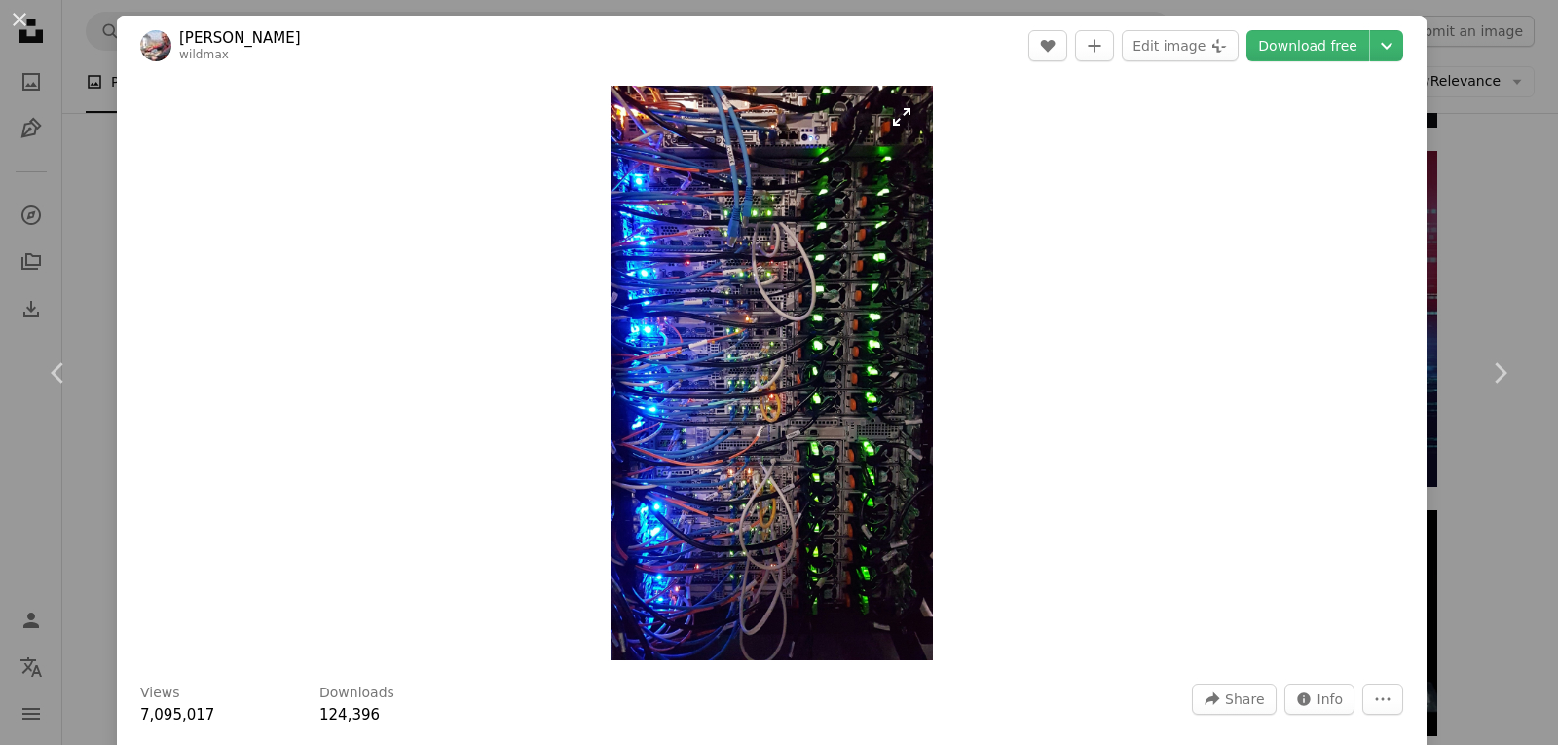
click at [714, 389] on img "Zoom in on this image" at bounding box center [772, 373] width 323 height 574
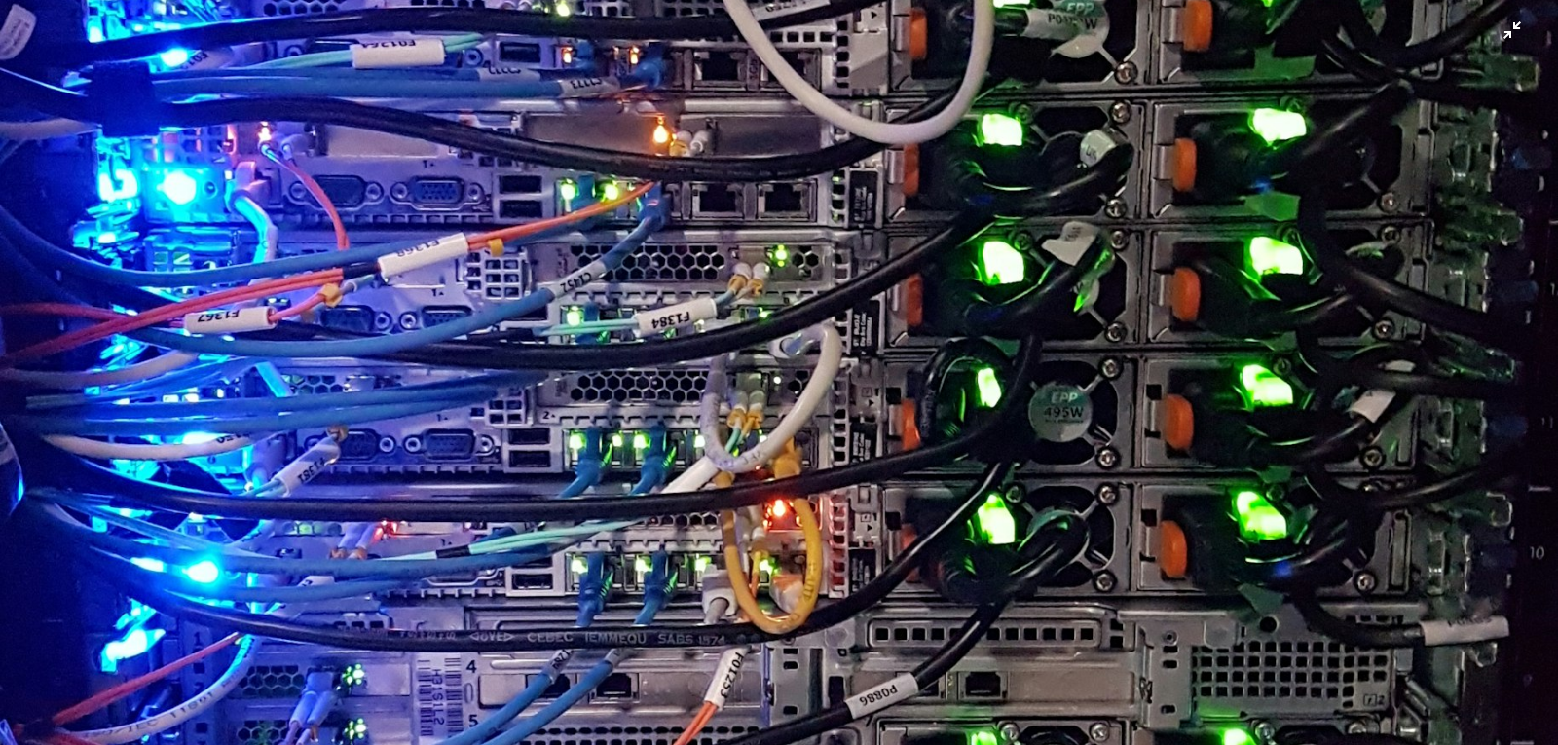
click at [714, 396] on img "Zoom out on this image" at bounding box center [779, 396] width 1560 height 2773
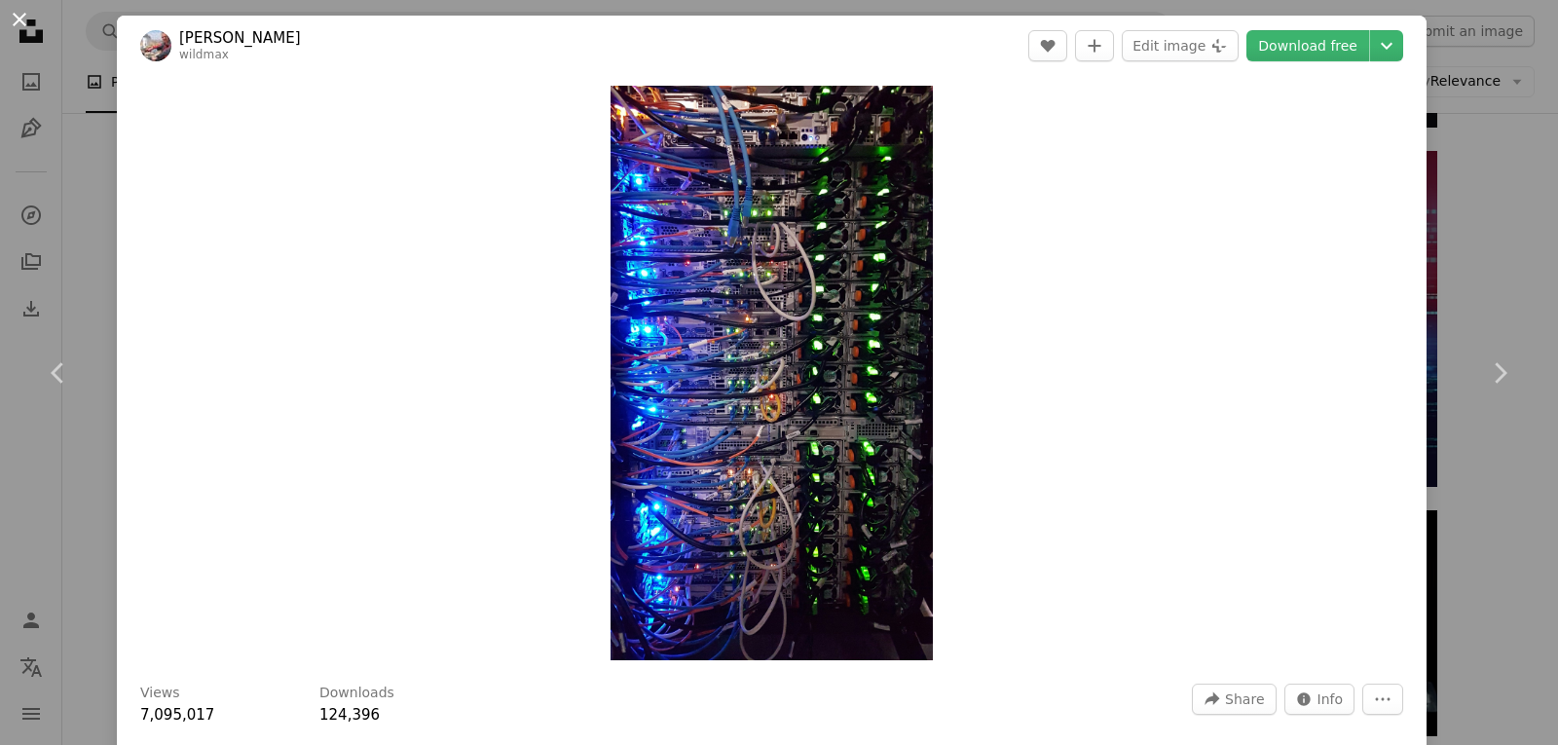
click at [19, 26] on button "An X shape" at bounding box center [19, 19] width 23 height 23
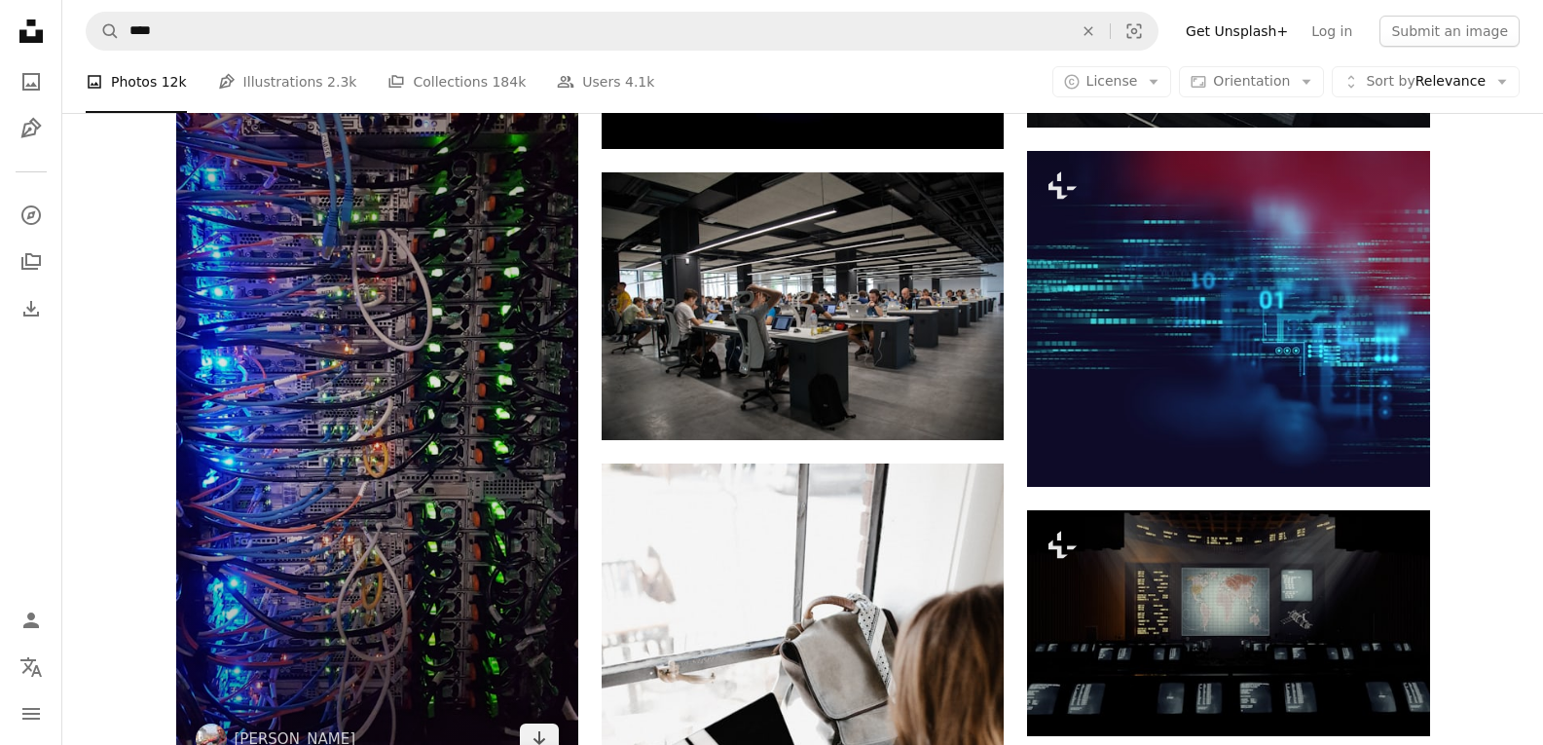
scroll to position [37002, 0]
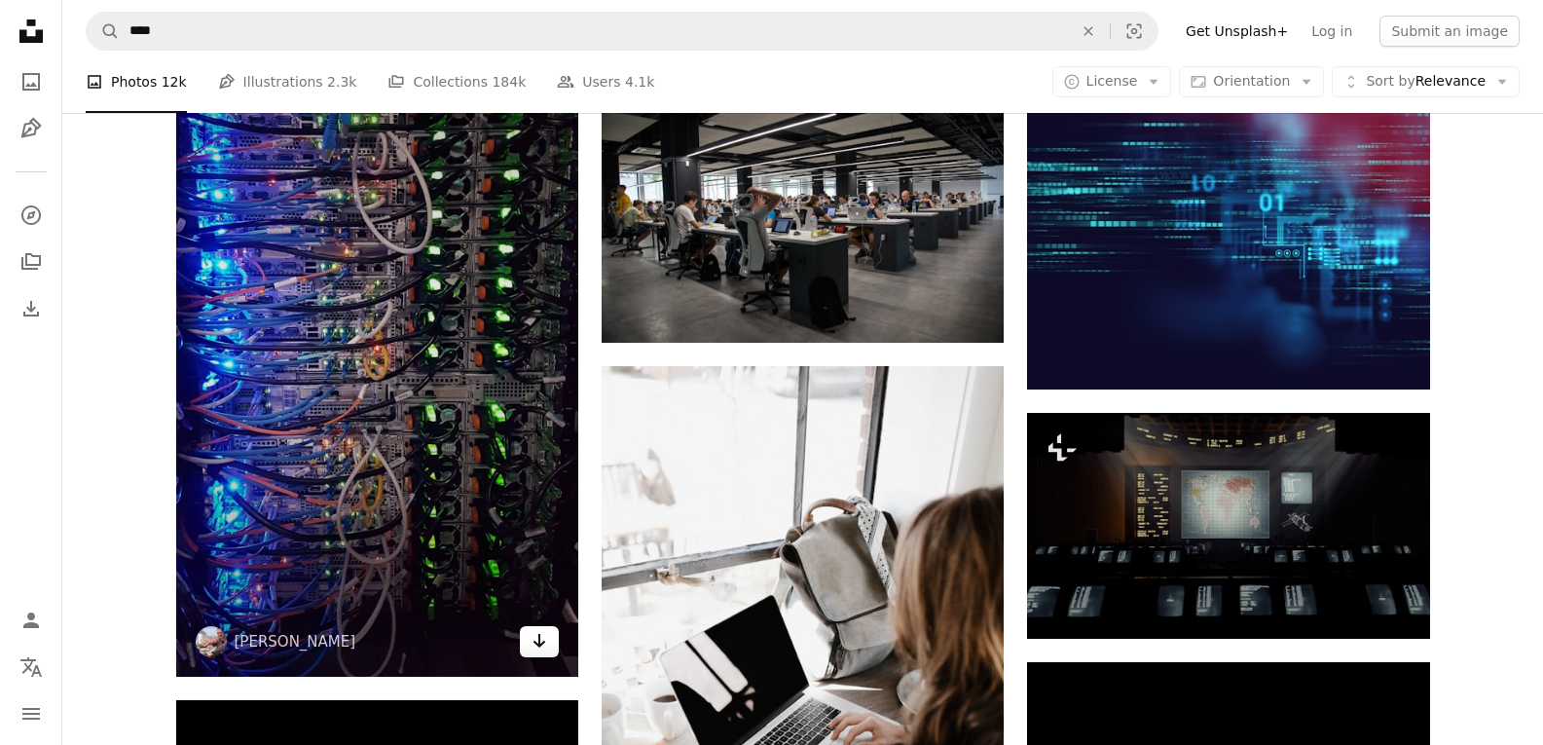
click at [537, 644] on icon "Arrow pointing down" at bounding box center [540, 640] width 16 height 23
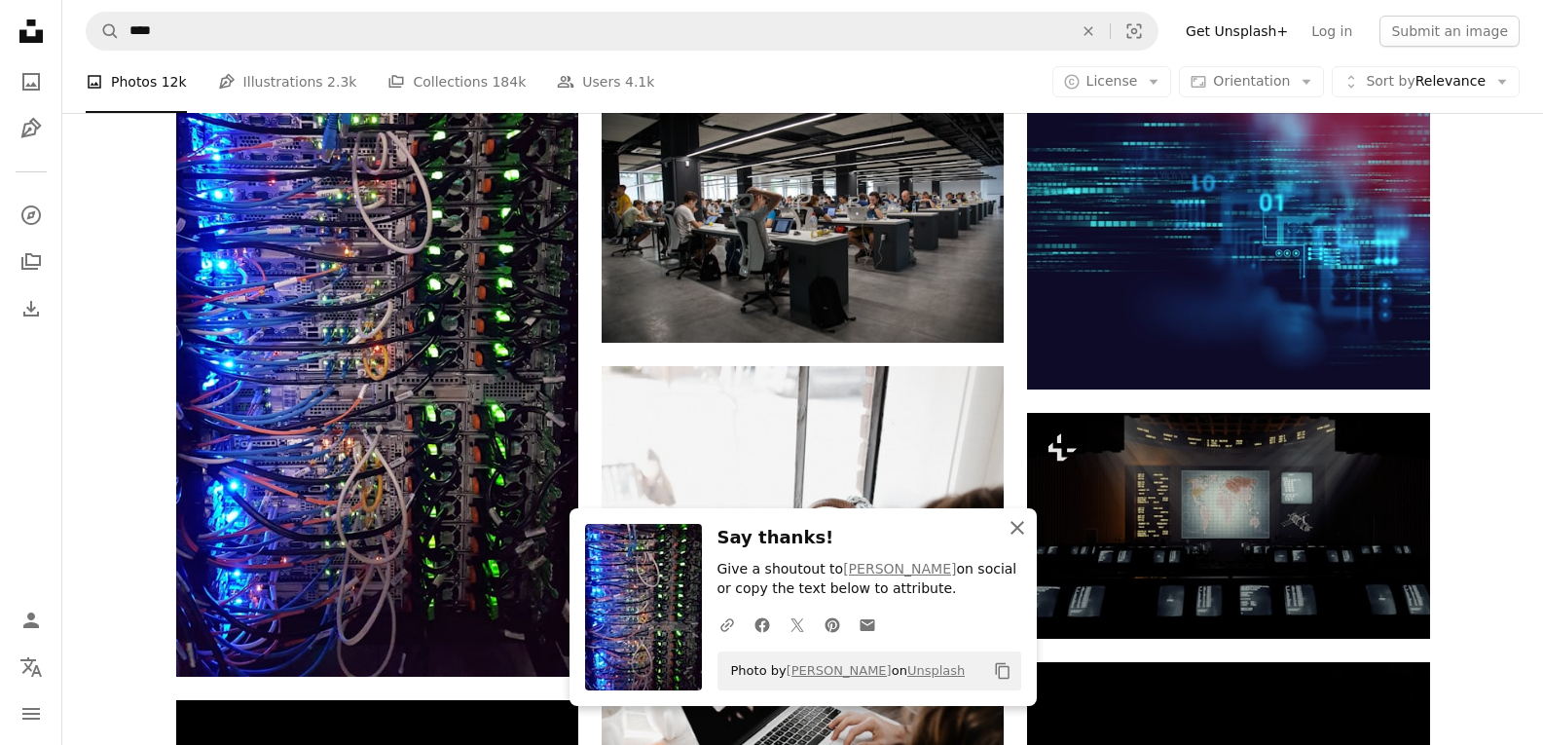
click at [1026, 531] on icon "An X shape" at bounding box center [1017, 527] width 23 height 23
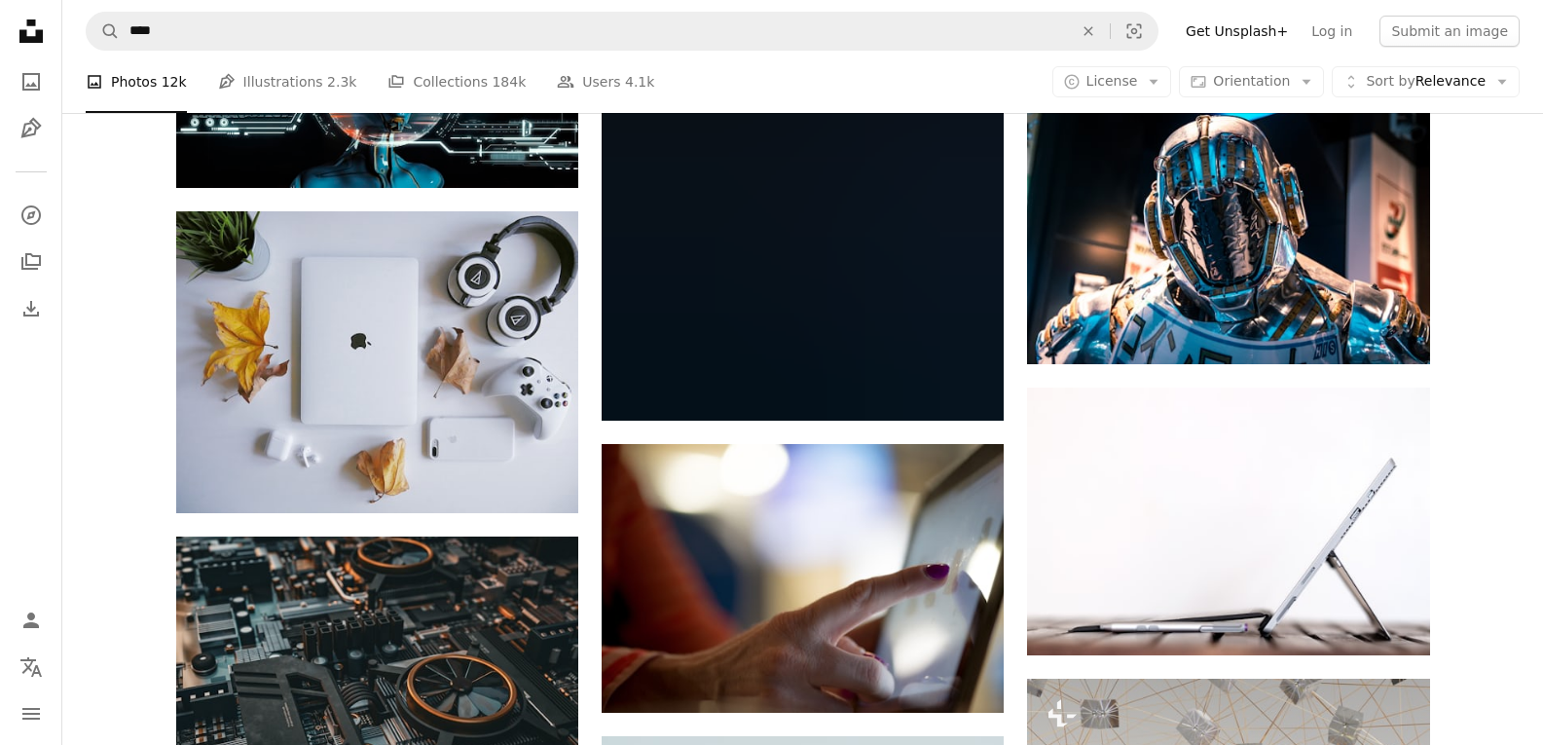
scroll to position [40020, 0]
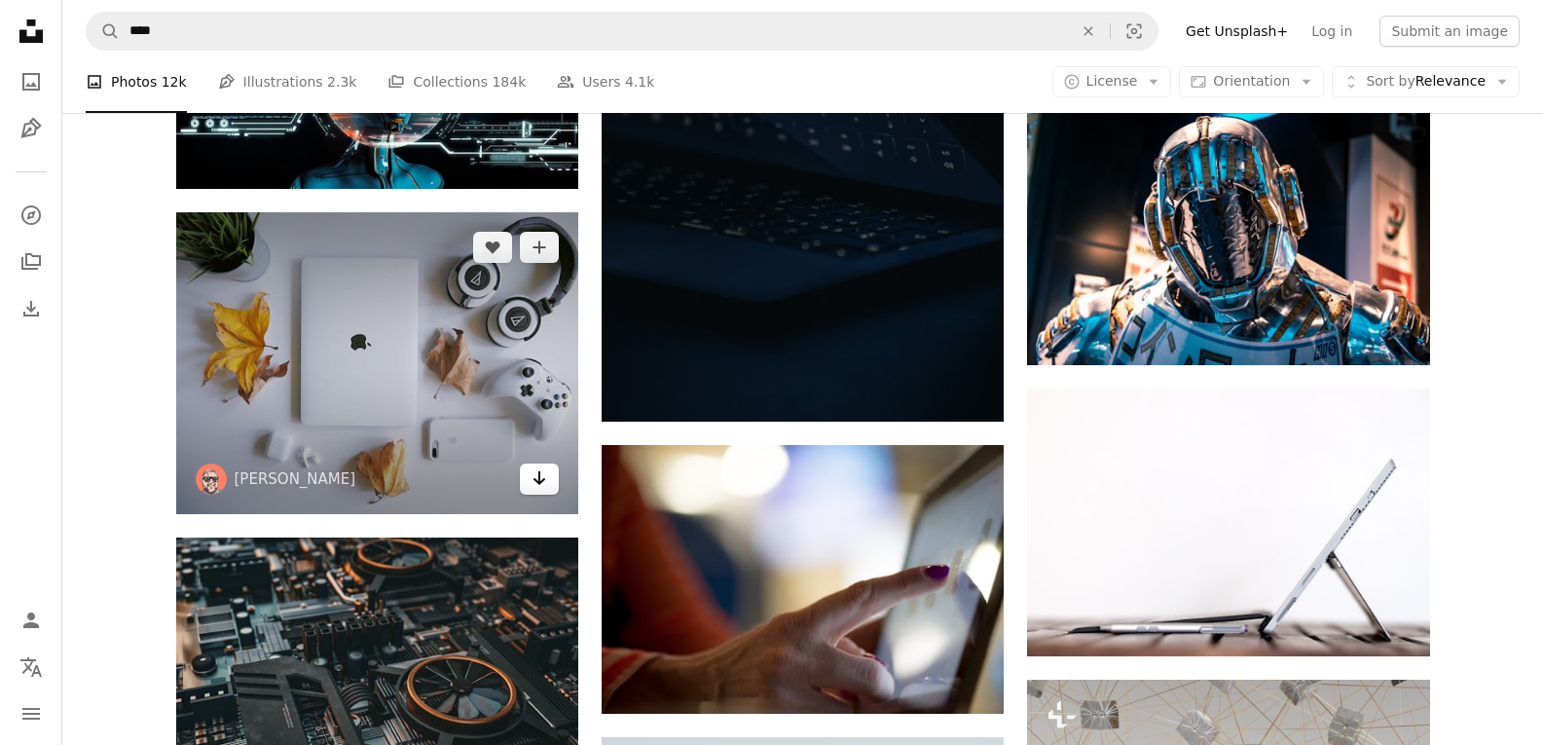
click at [536, 484] on icon "Arrow pointing down" at bounding box center [540, 477] width 16 height 23
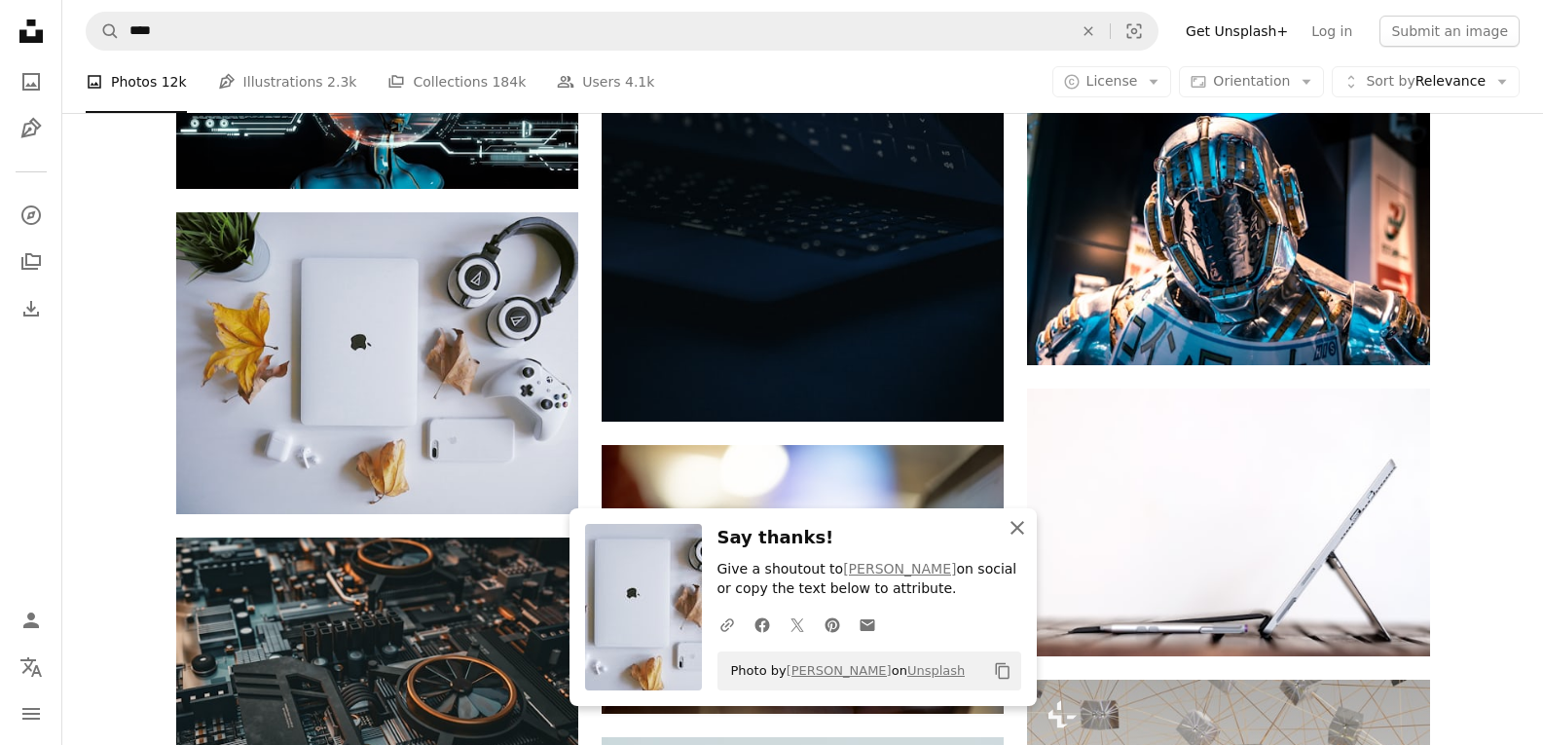
click at [1014, 535] on icon "An X shape" at bounding box center [1017, 527] width 23 height 23
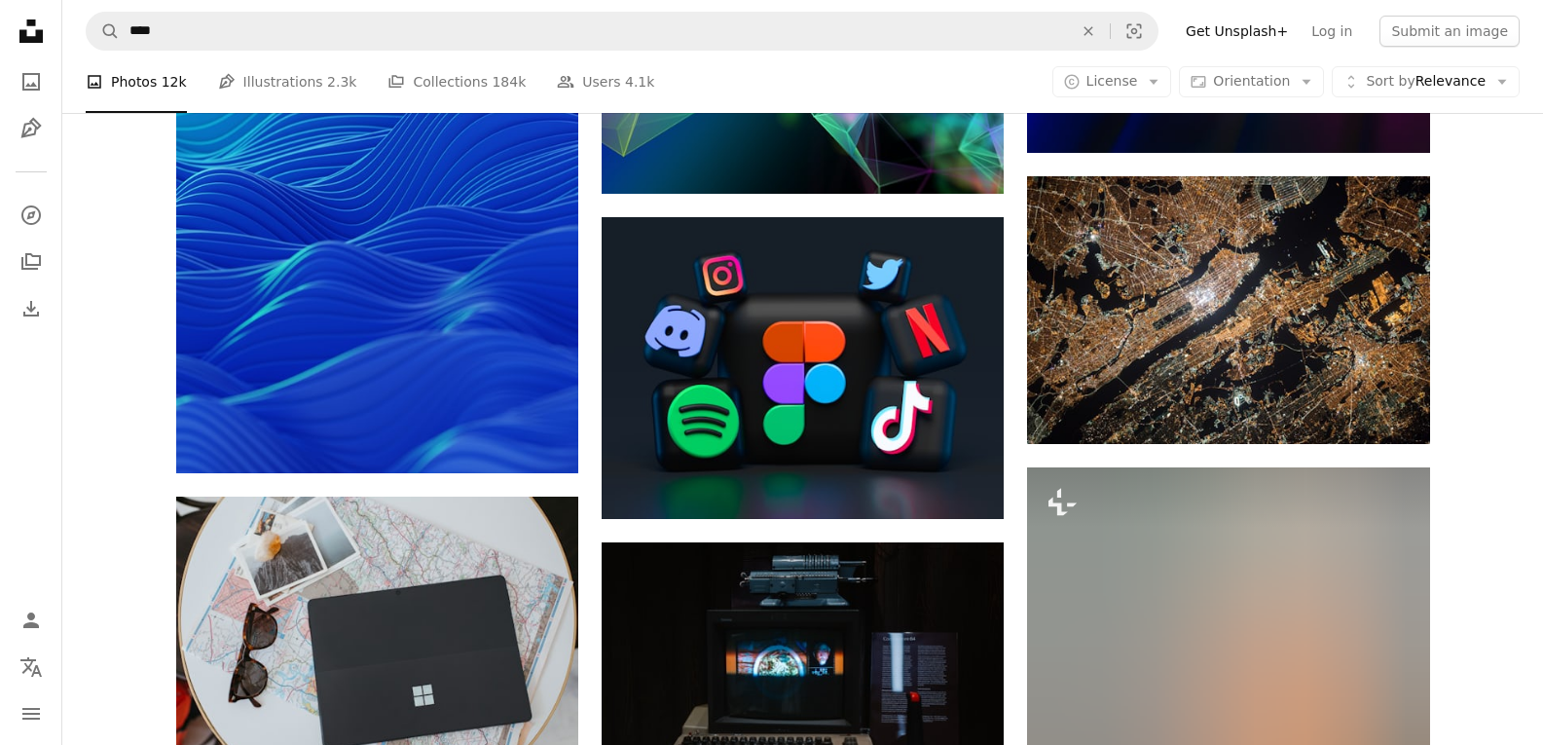
scroll to position [41773, 0]
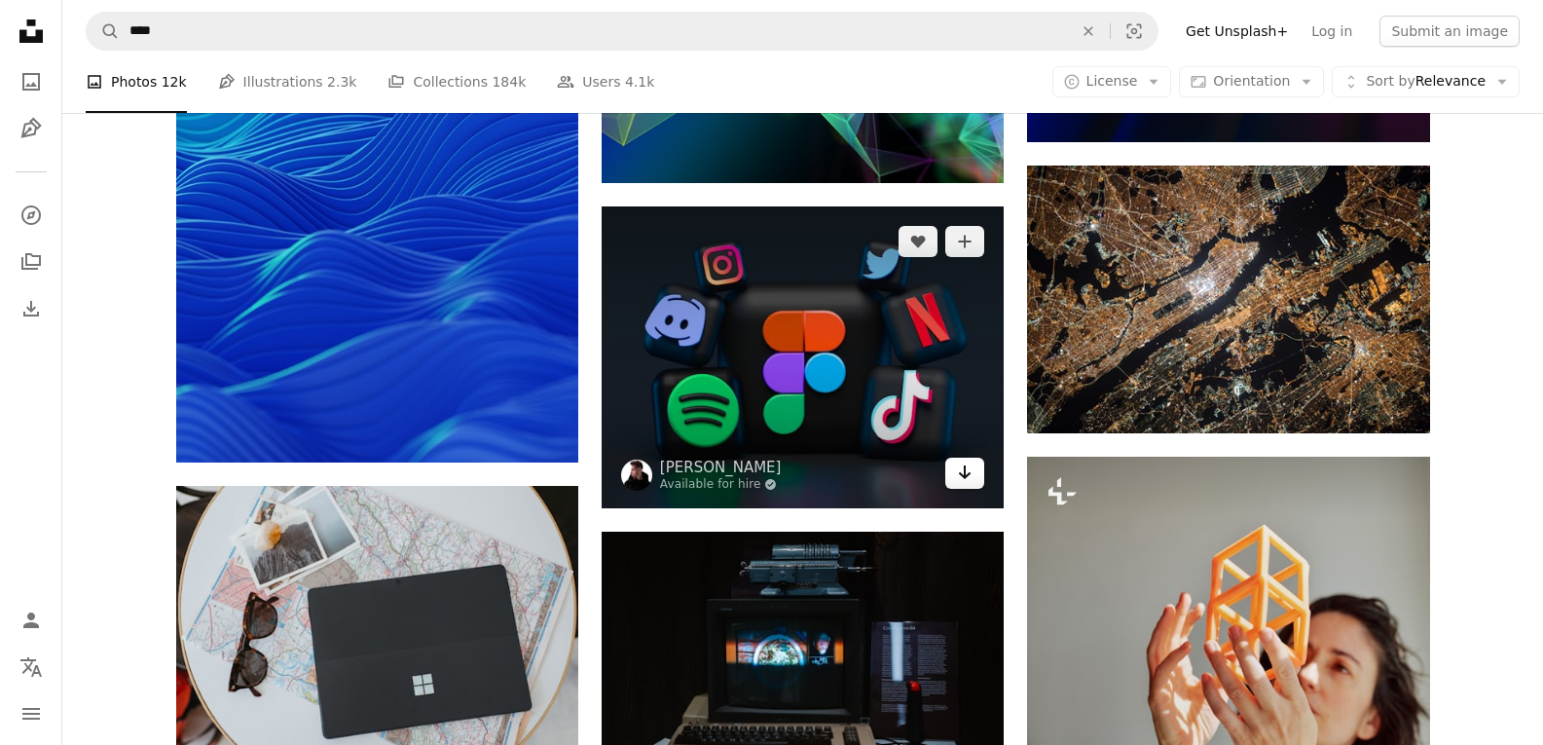
click at [967, 474] on icon "Arrow pointing down" at bounding box center [965, 472] width 16 height 23
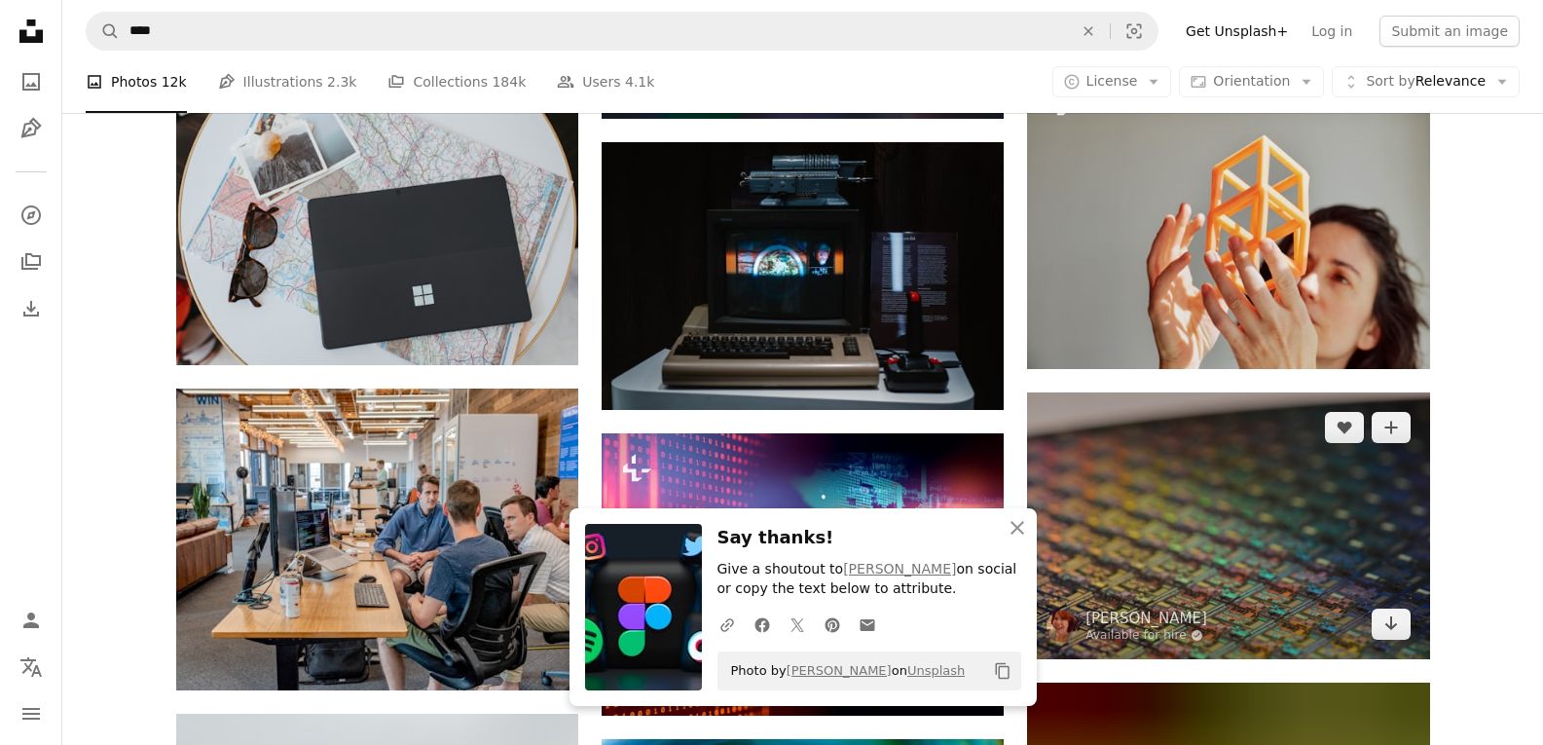
scroll to position [42260, 0]
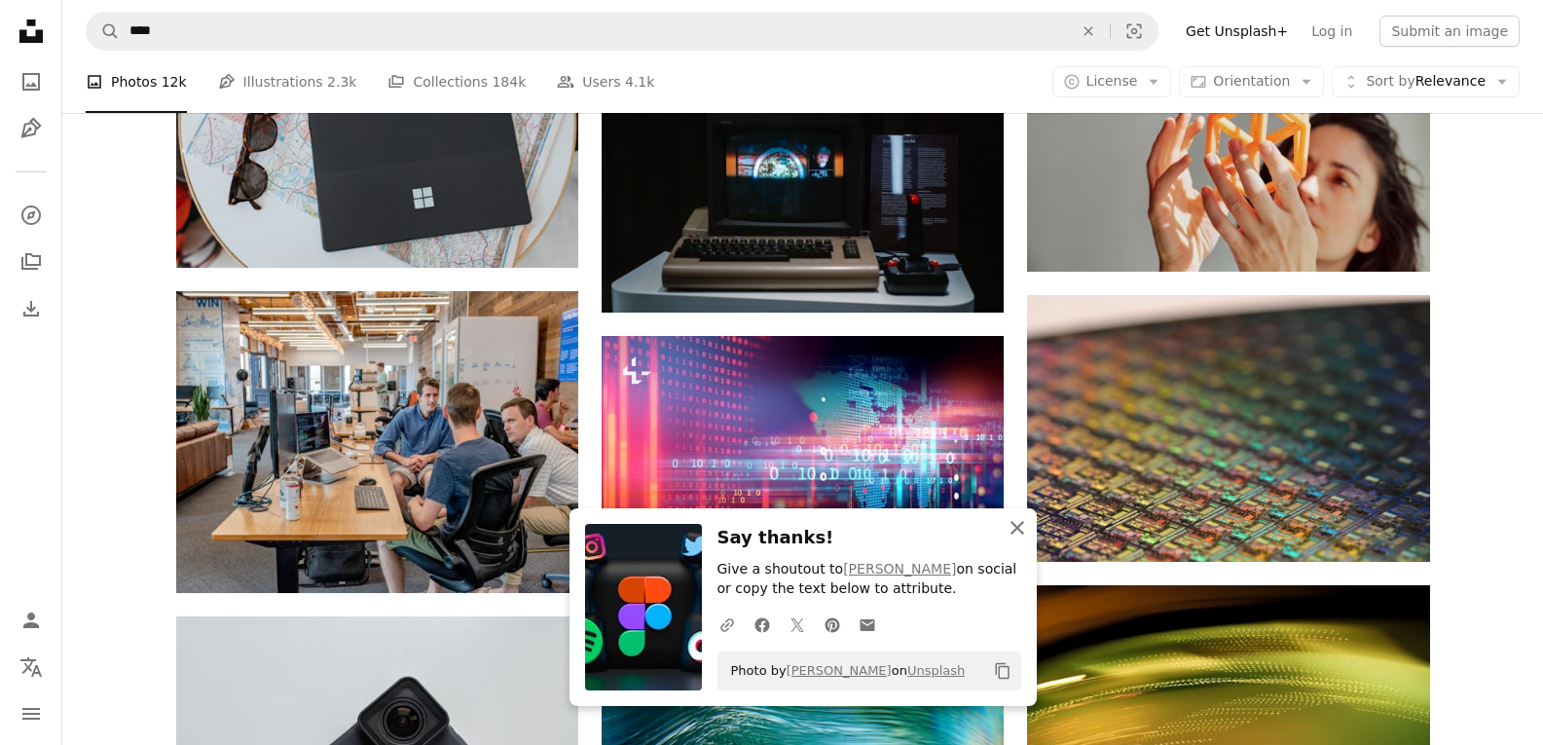
click at [1020, 536] on icon "An X shape" at bounding box center [1017, 527] width 23 height 23
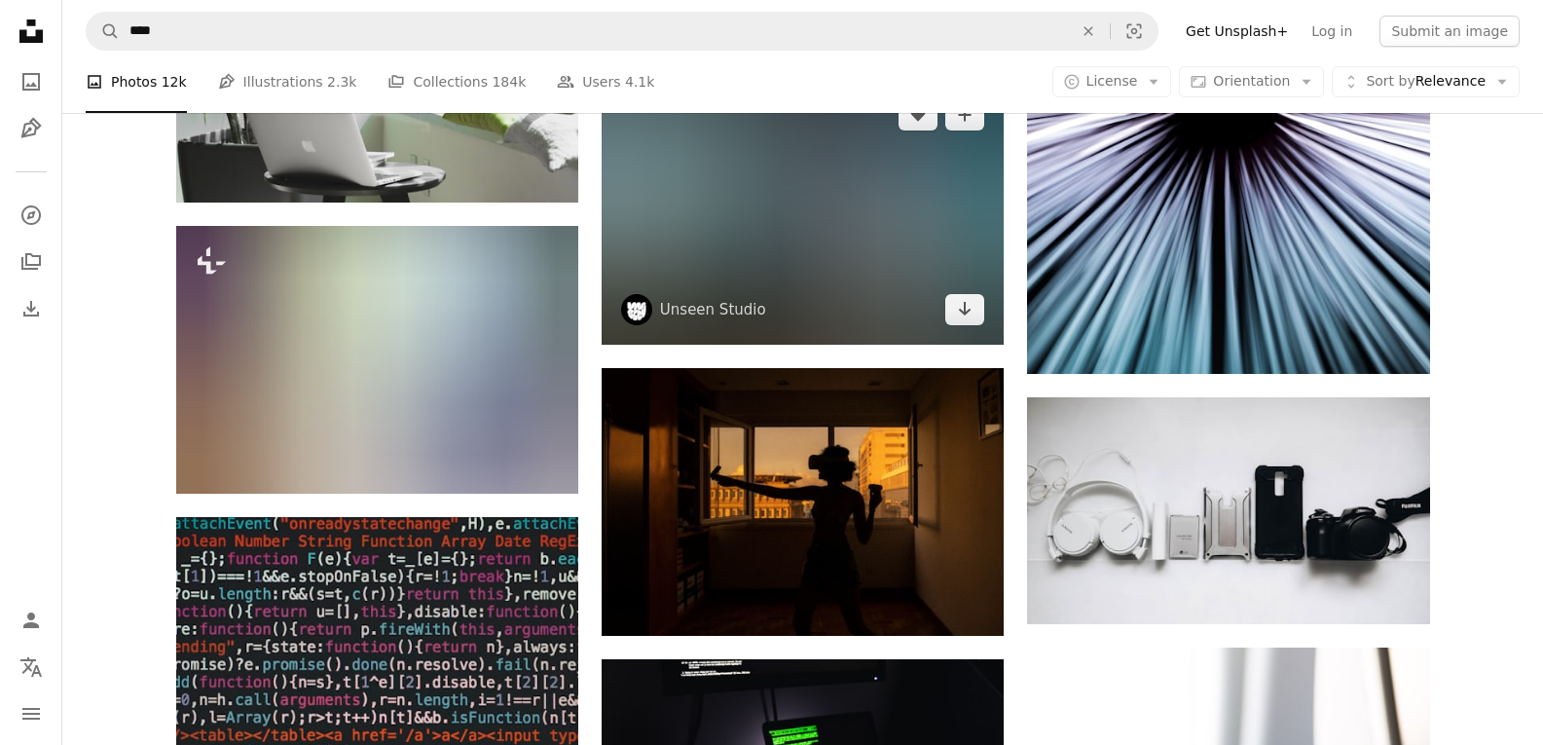
scroll to position [59592, 0]
